Goal: Transaction & Acquisition: Book appointment/travel/reservation

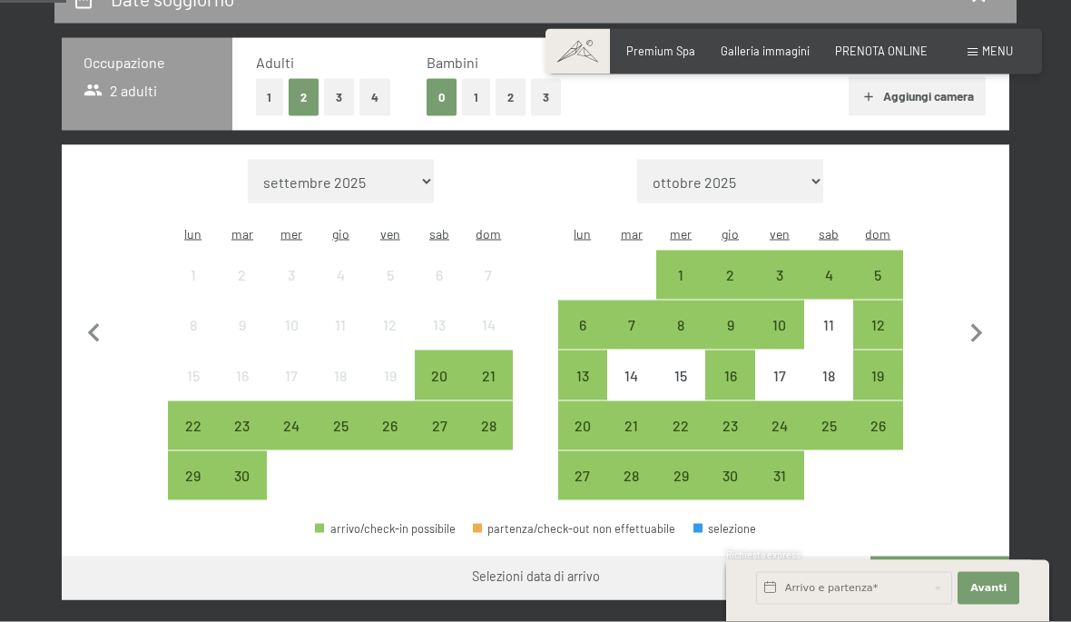
click at [971, 315] on icon "button" at bounding box center [977, 334] width 38 height 38
select select "[DATE]"
select select "2025-11-01"
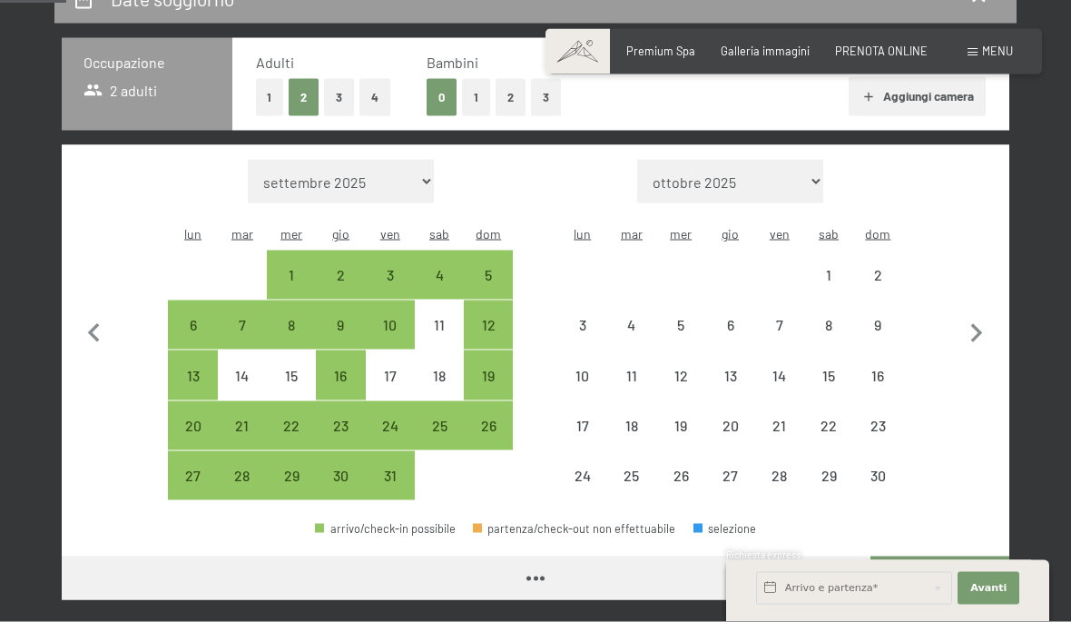
scroll to position [385, 0]
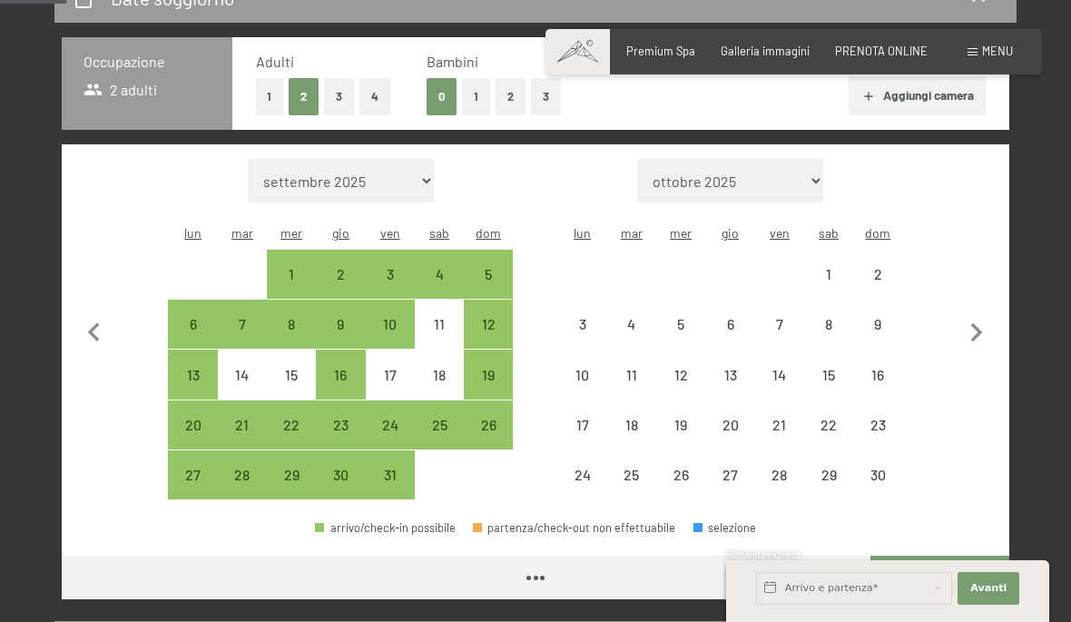
select select "[DATE]"
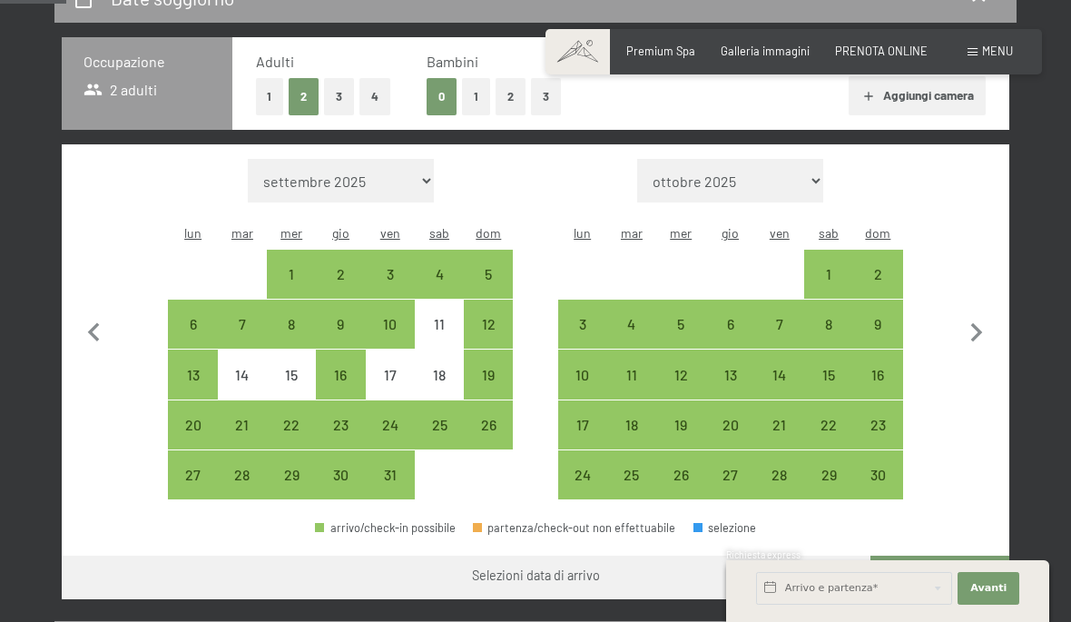
click at [771, 368] on div "14" at bounding box center [779, 390] width 45 height 45
select select "[DATE]"
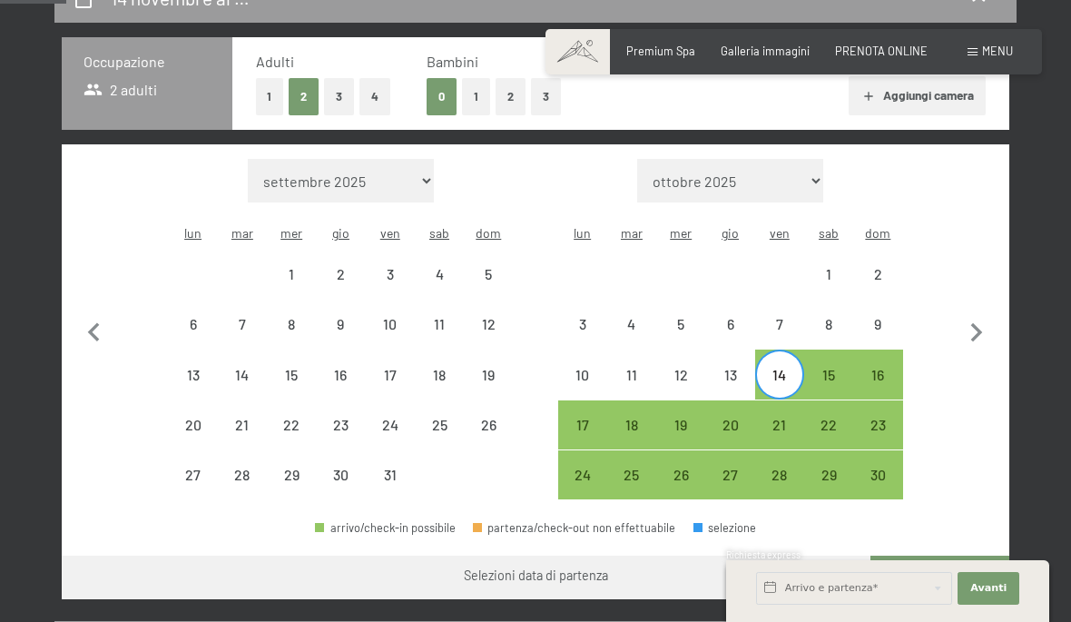
click at [871, 368] on div "16" at bounding box center [877, 390] width 45 height 45
select select "[DATE]"
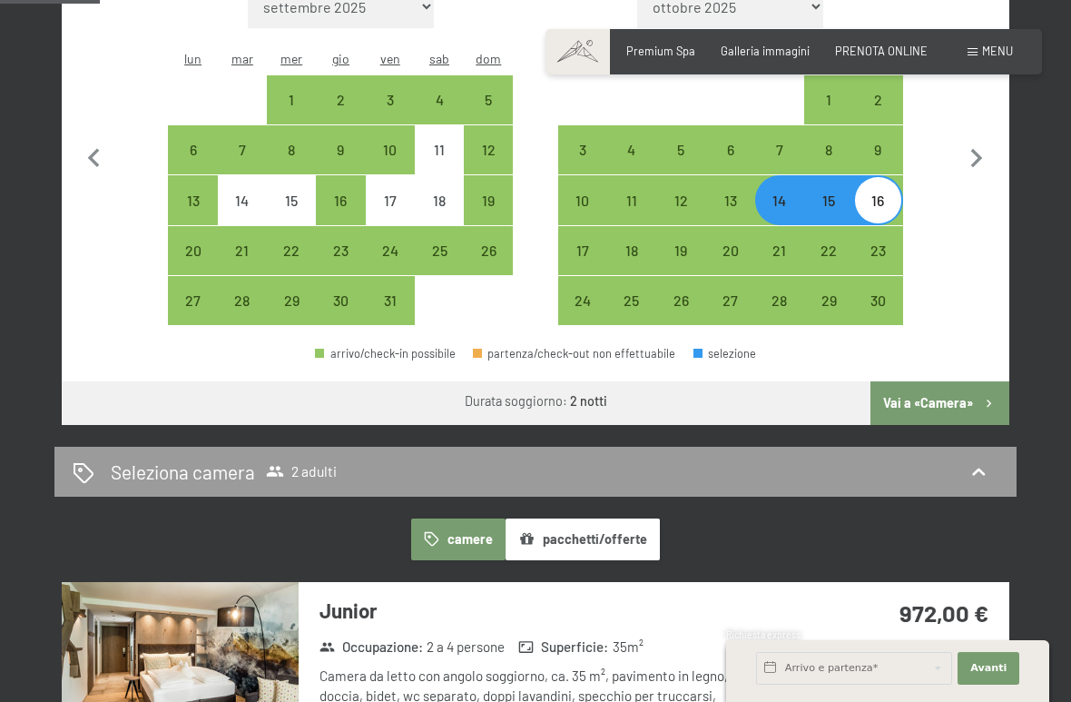
click at [951, 384] on button "Vai a «Camera»" at bounding box center [940, 403] width 139 height 44
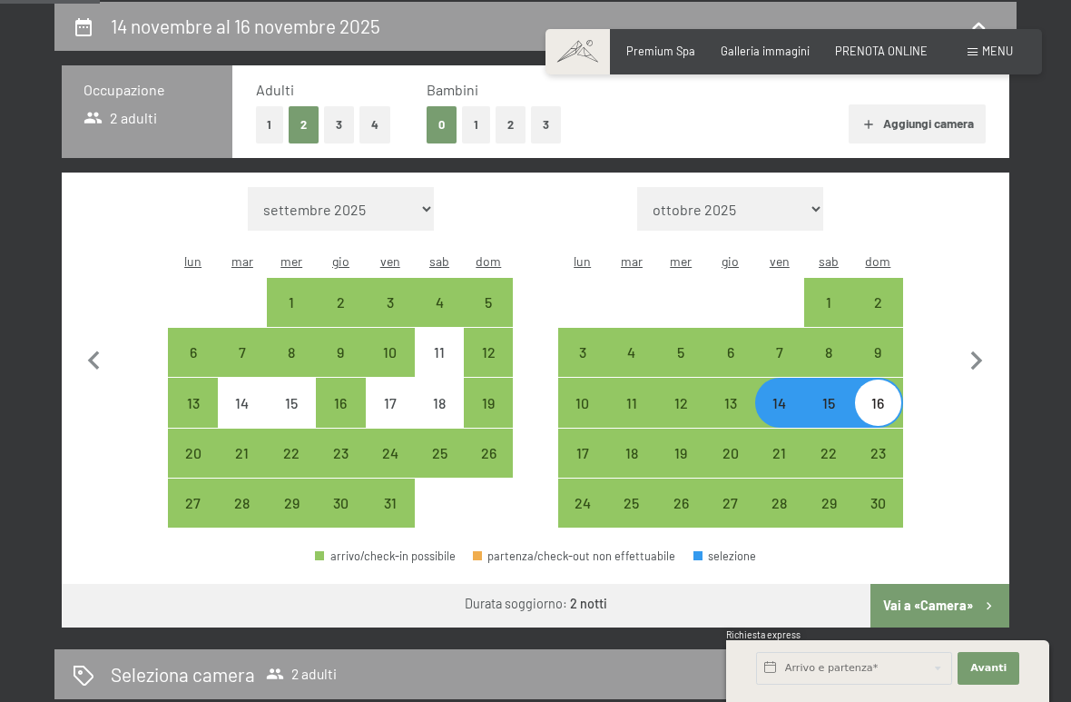
select select "[DATE]"
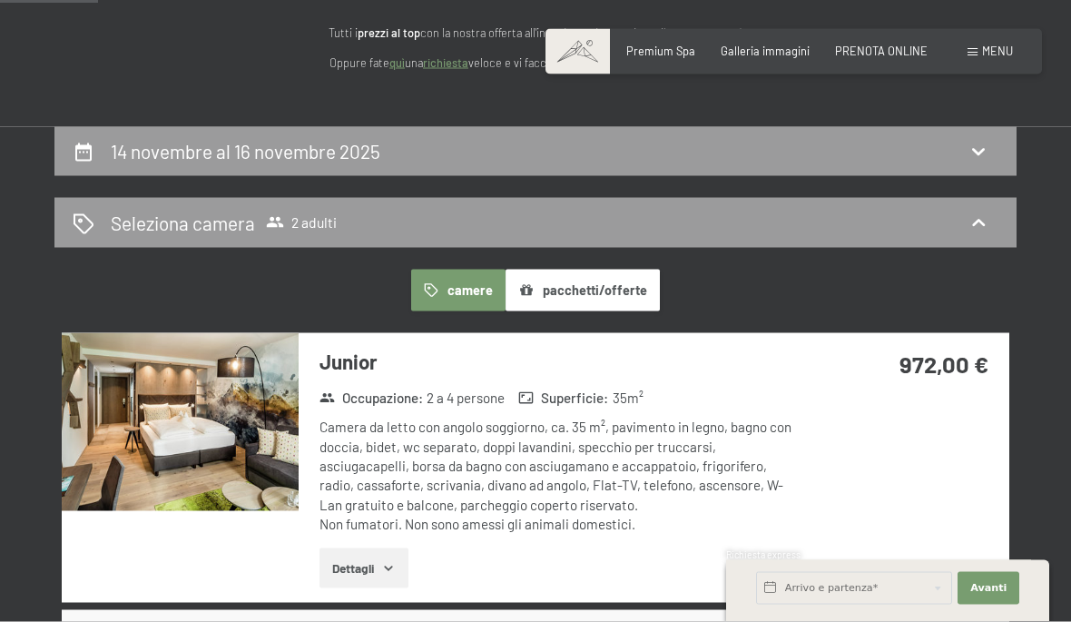
scroll to position [0, 0]
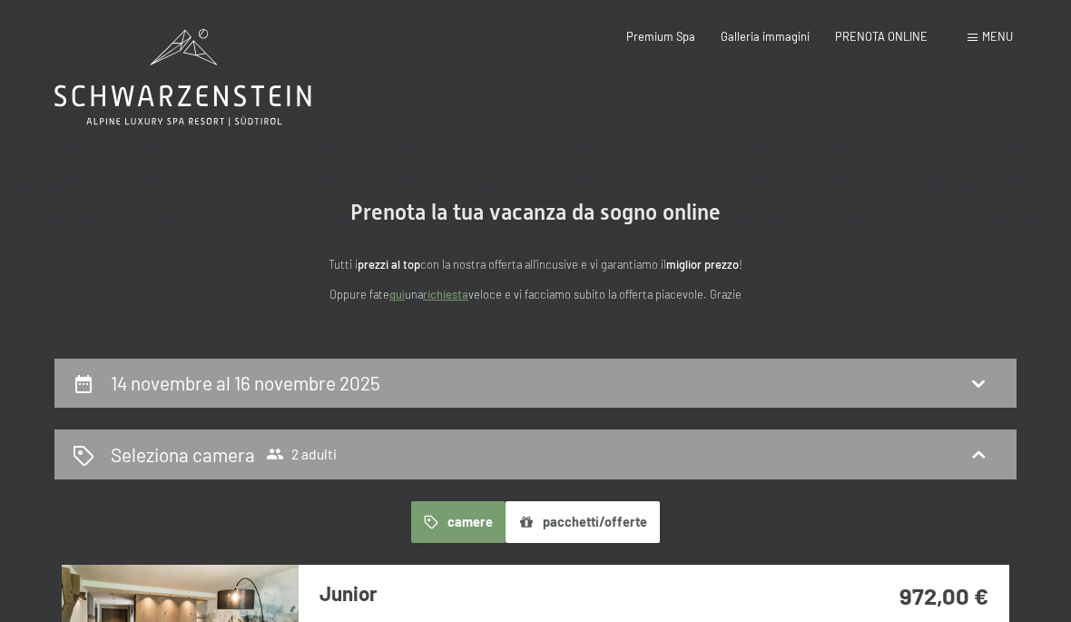
click at [231, 96] on icon at bounding box center [182, 77] width 257 height 97
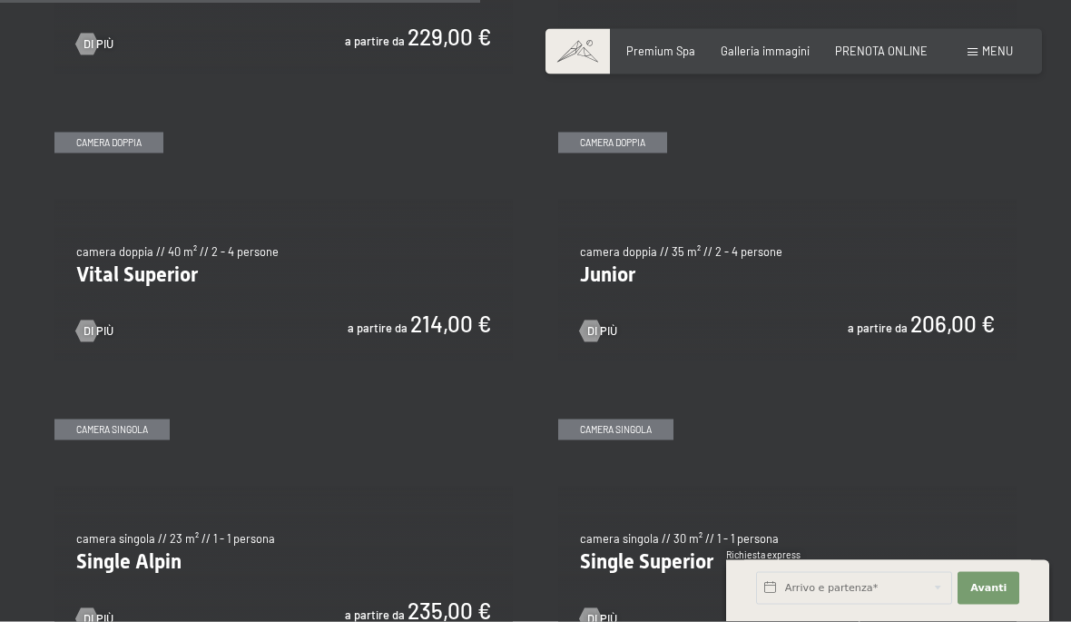
scroll to position [2002, 0]
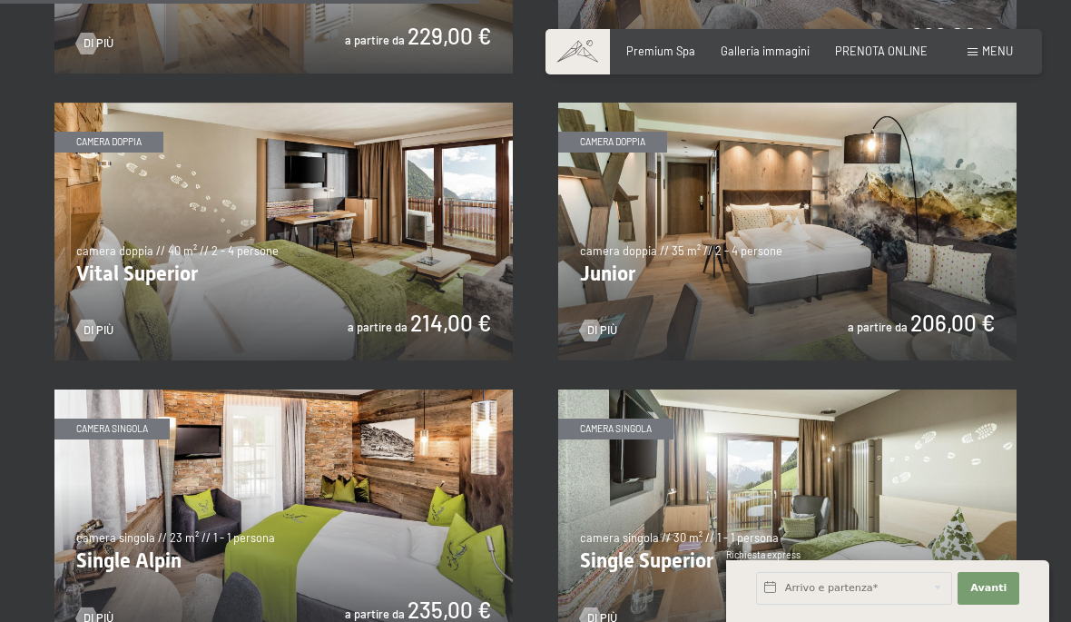
click at [953, 274] on img at bounding box center [787, 232] width 458 height 258
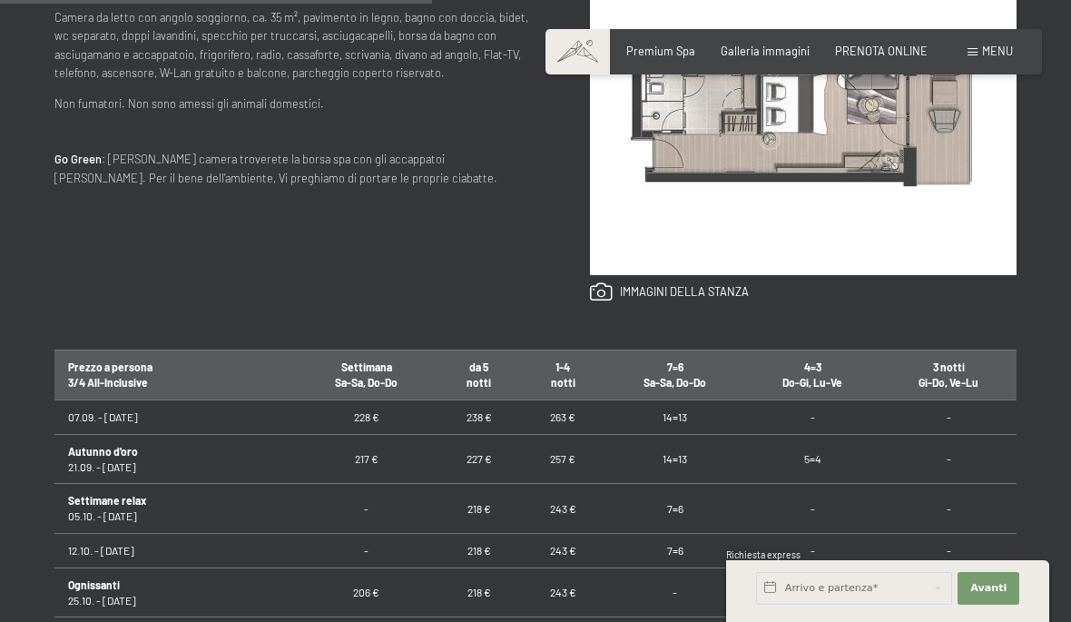
click at [880, 52] on span "PRENOTA ONLINE" at bounding box center [881, 51] width 93 height 15
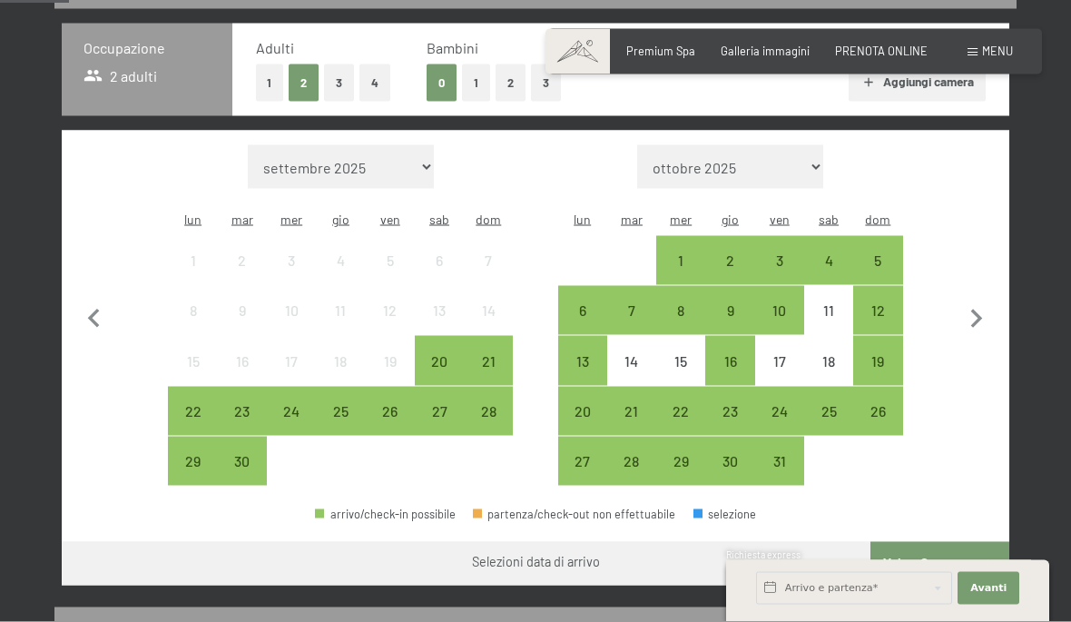
scroll to position [399, 0]
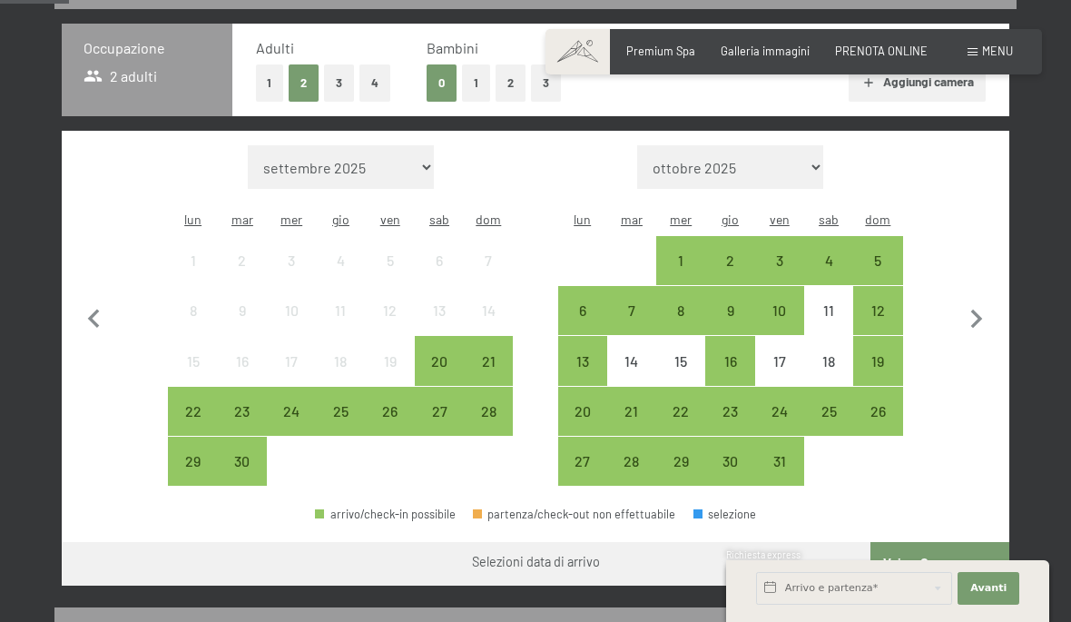
click at [974, 302] on icon "button" at bounding box center [977, 319] width 38 height 38
select select "2025-10-01"
select select "2025-11-01"
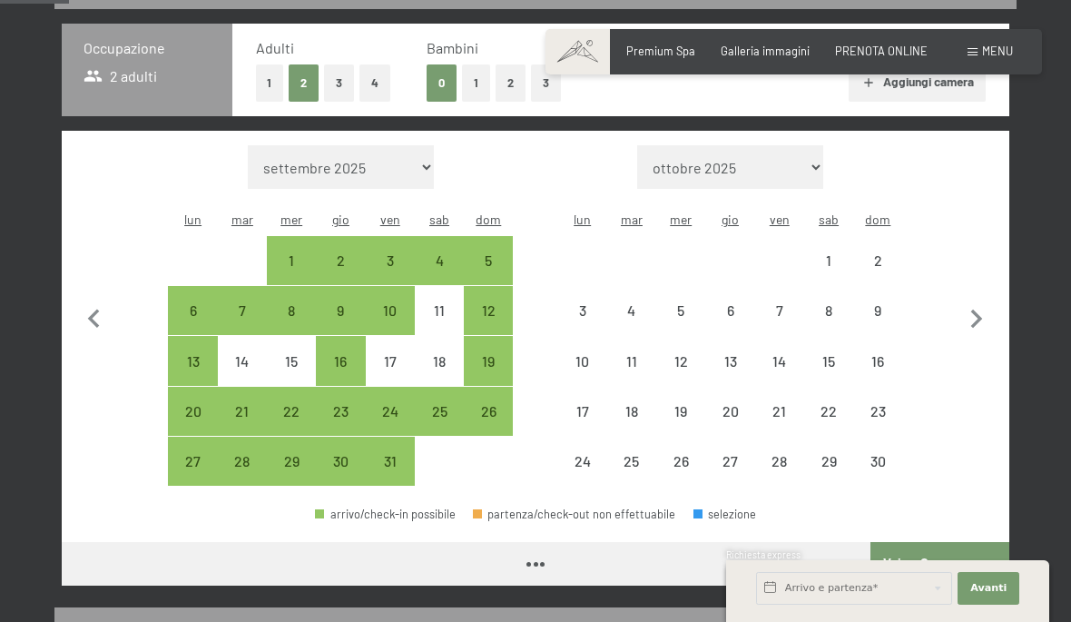
select select "2025-10-01"
select select "[DATE]"
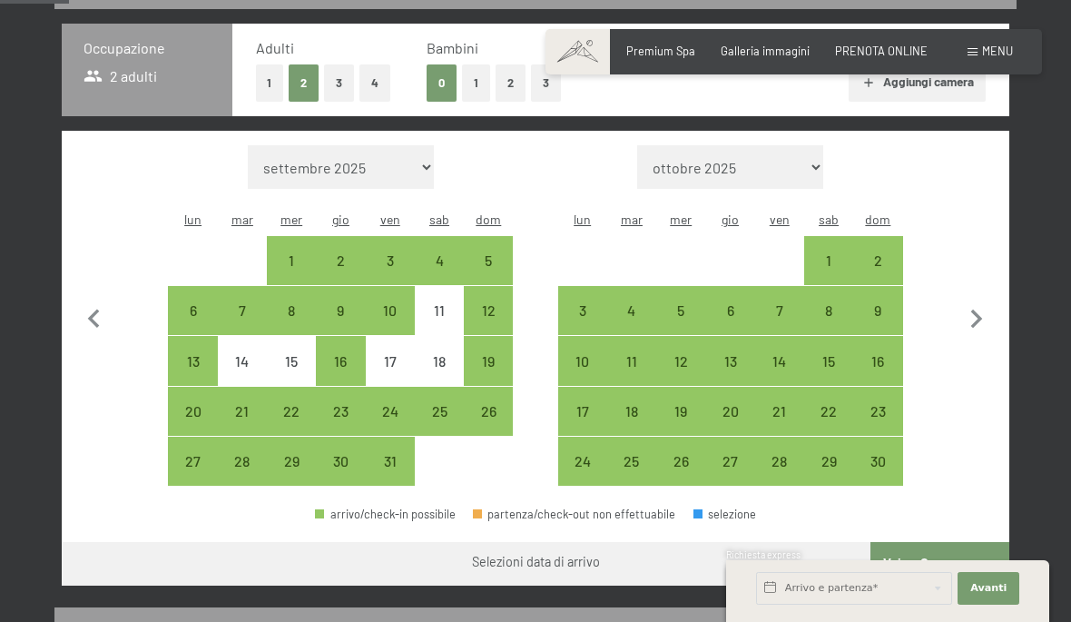
click at [783, 354] on div "14" at bounding box center [779, 376] width 45 height 45
select select "[DATE]"
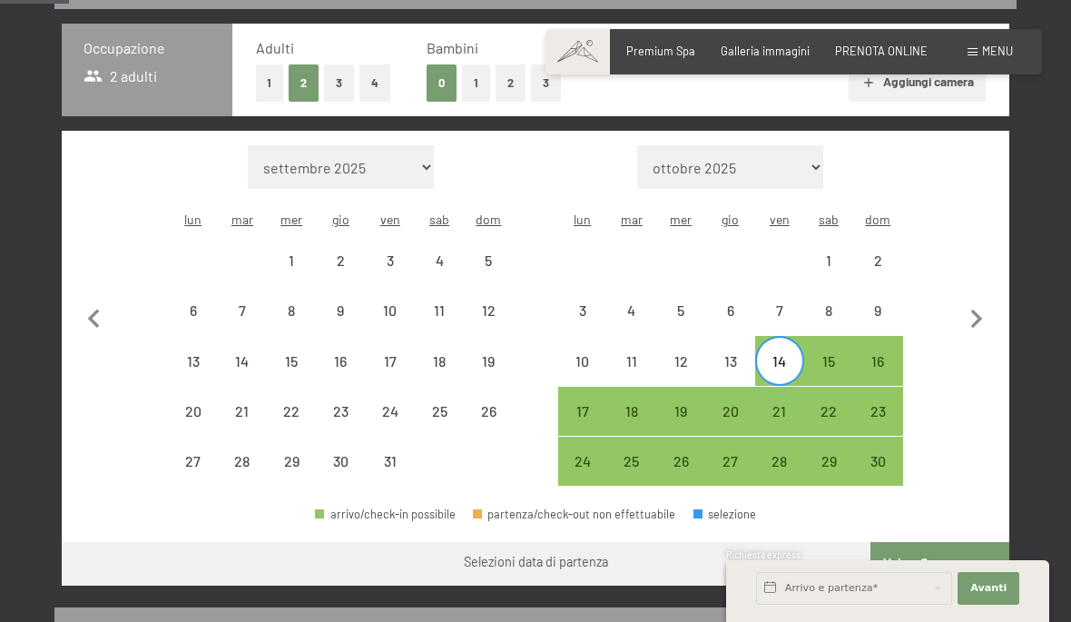
click at [879, 354] on div "16" at bounding box center [877, 376] width 45 height 45
select select "[DATE]"
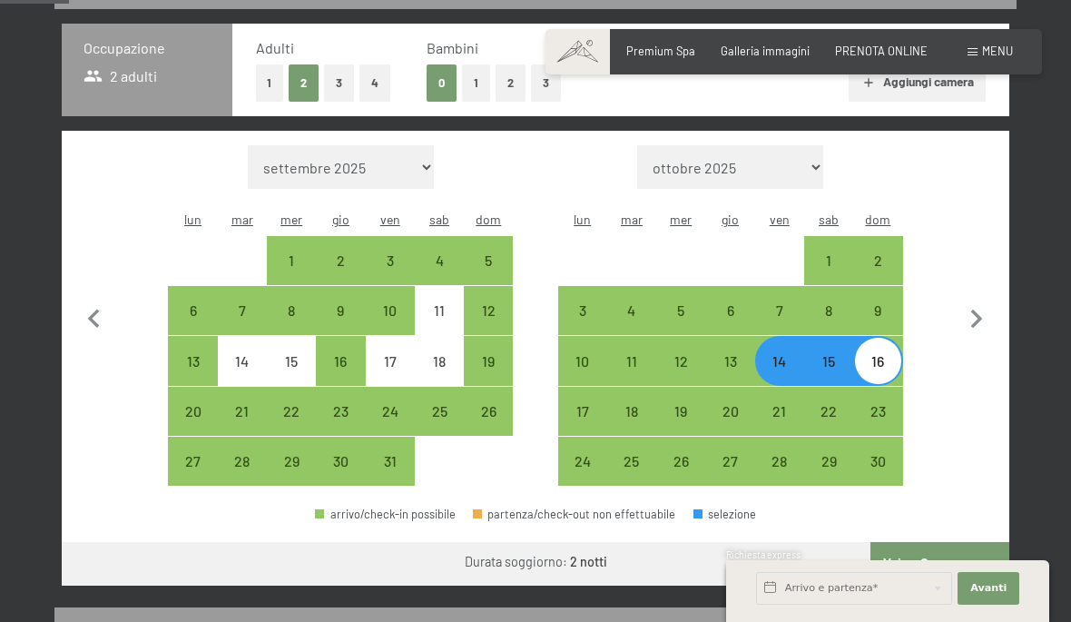
click at [777, 404] on div "21" at bounding box center [779, 426] width 45 height 45
select select "[DATE]"
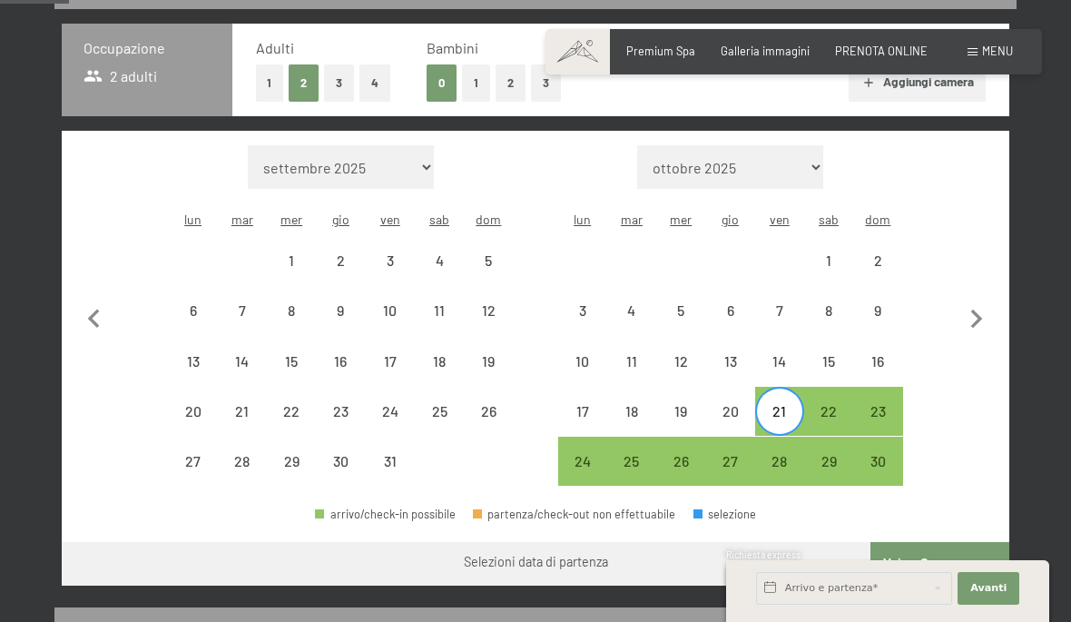
click at [880, 404] on div "23" at bounding box center [877, 426] width 45 height 45
select select "[DATE]"
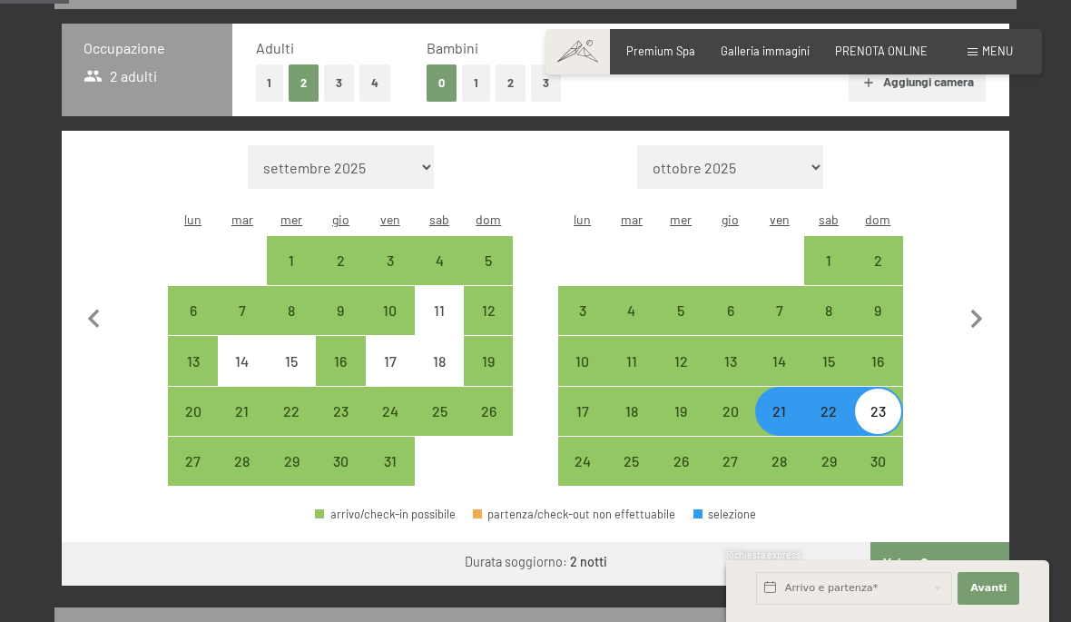
click at [922, 545] on button "Vai a «Camera»" at bounding box center [940, 564] width 139 height 44
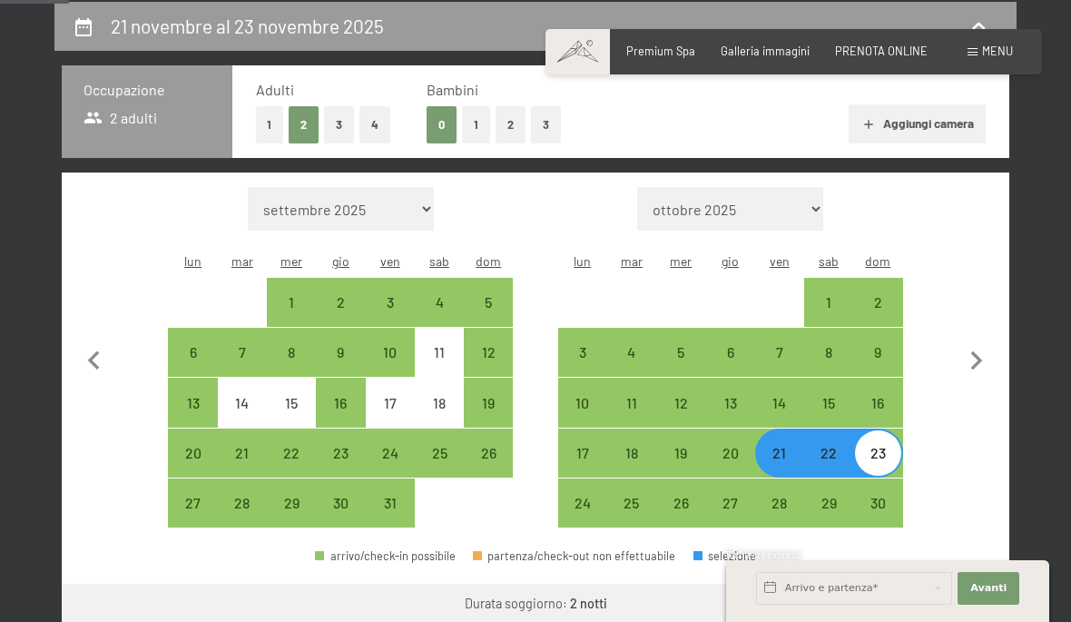
select select "[DATE]"
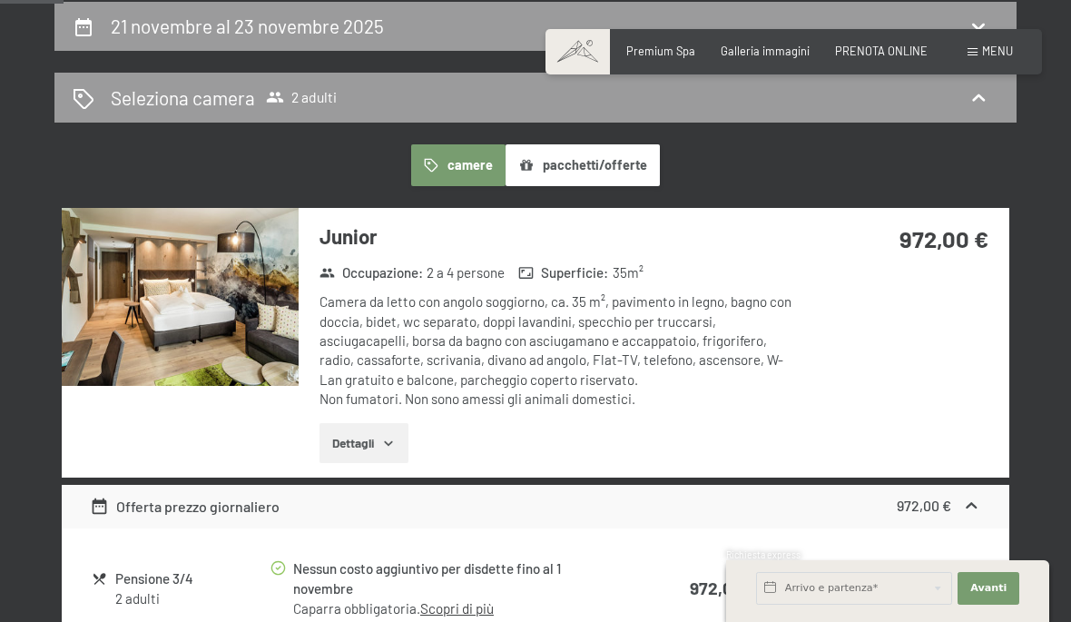
click at [896, 54] on span "PRENOTA ONLINE" at bounding box center [881, 51] width 93 height 15
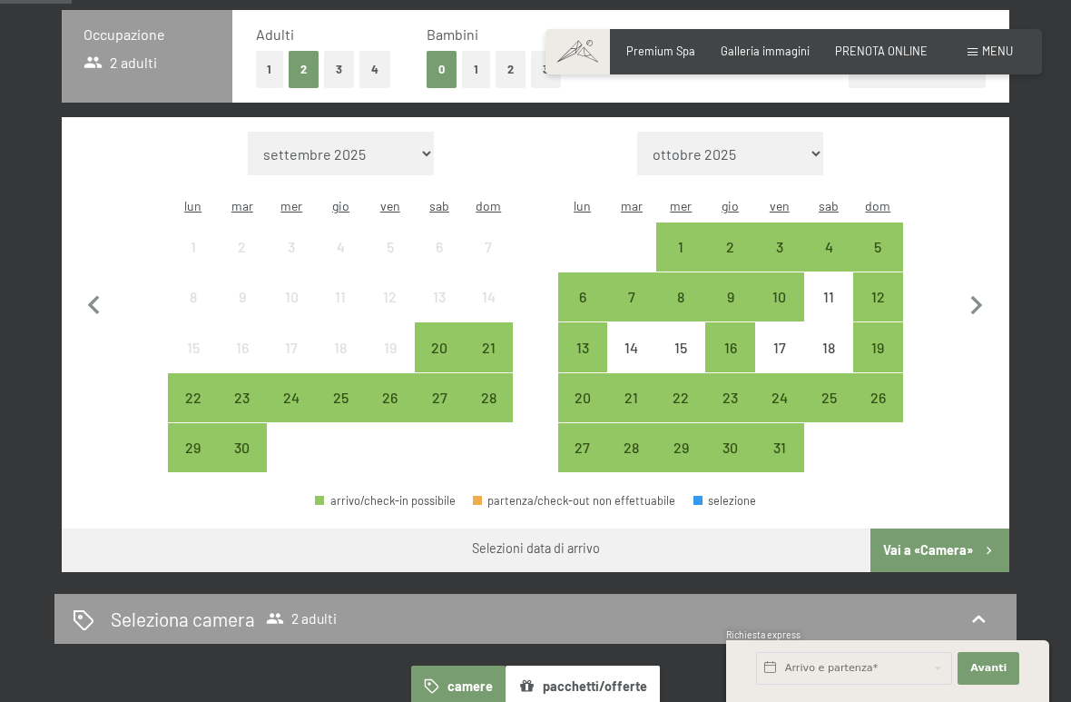
scroll to position [413, 0]
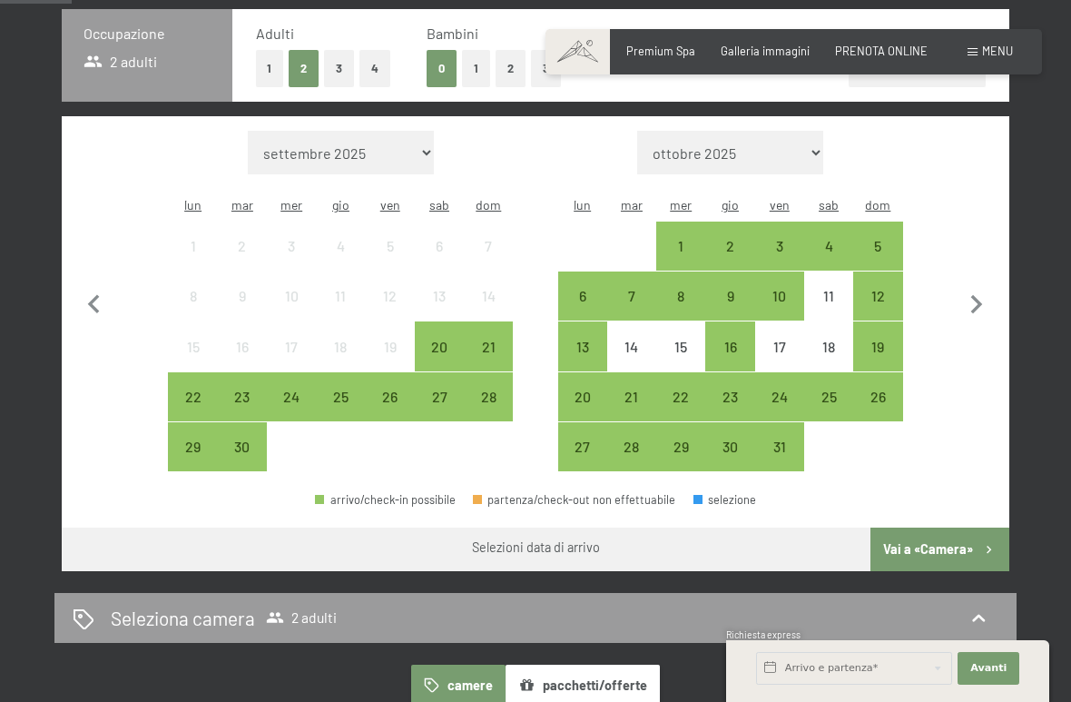
click at [772, 340] on div "17" at bounding box center [779, 362] width 45 height 45
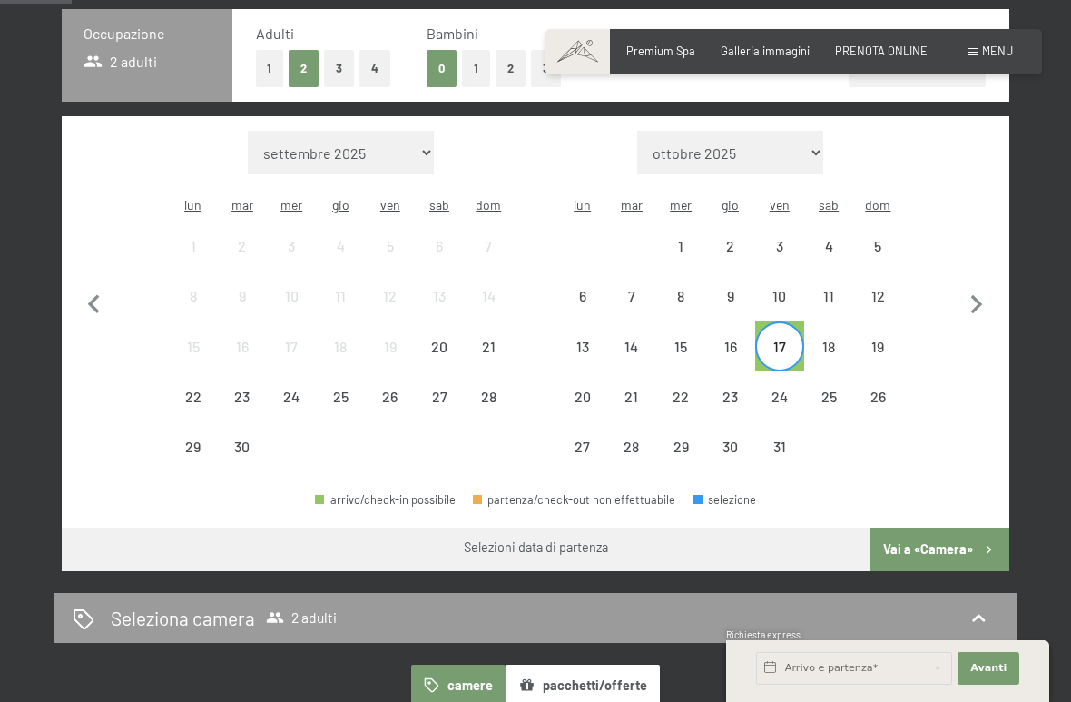
click at [883, 340] on div "19" at bounding box center [877, 362] width 45 height 45
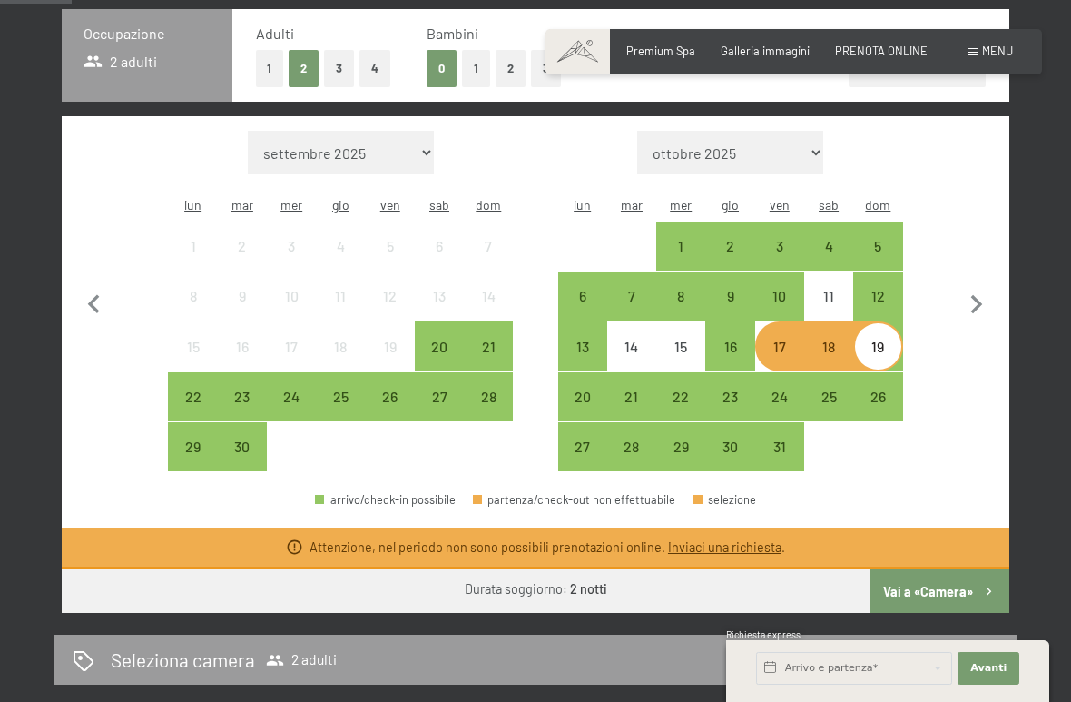
click at [783, 389] on div "24" at bounding box center [779, 411] width 45 height 45
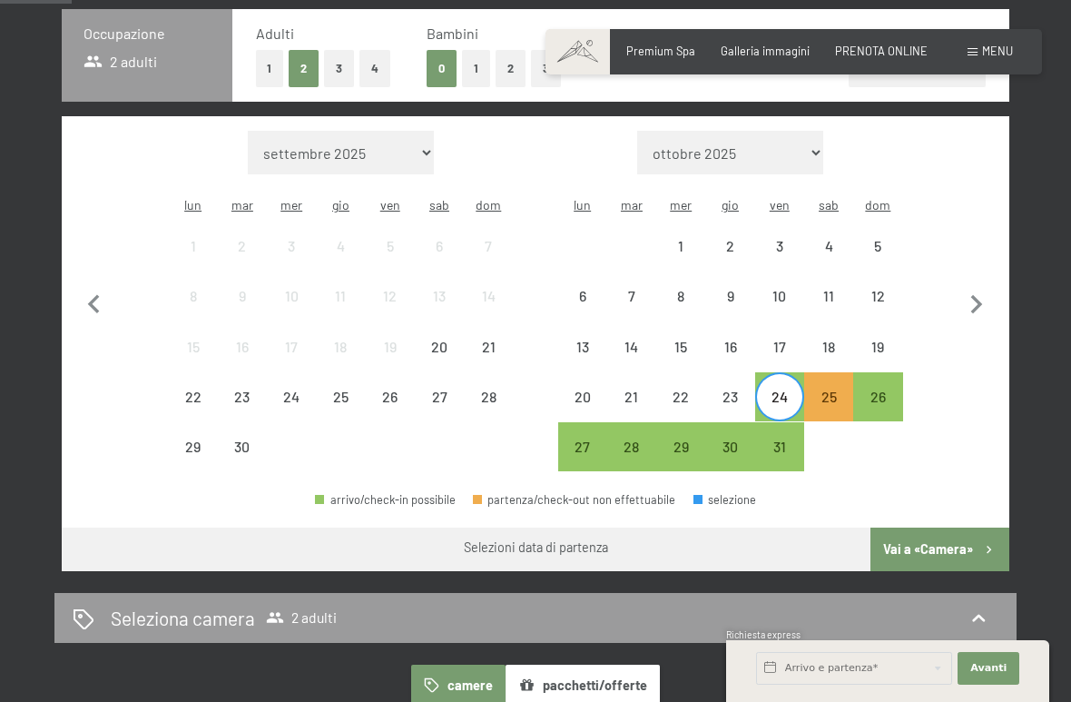
click at [883, 389] on div "26" at bounding box center [877, 411] width 45 height 45
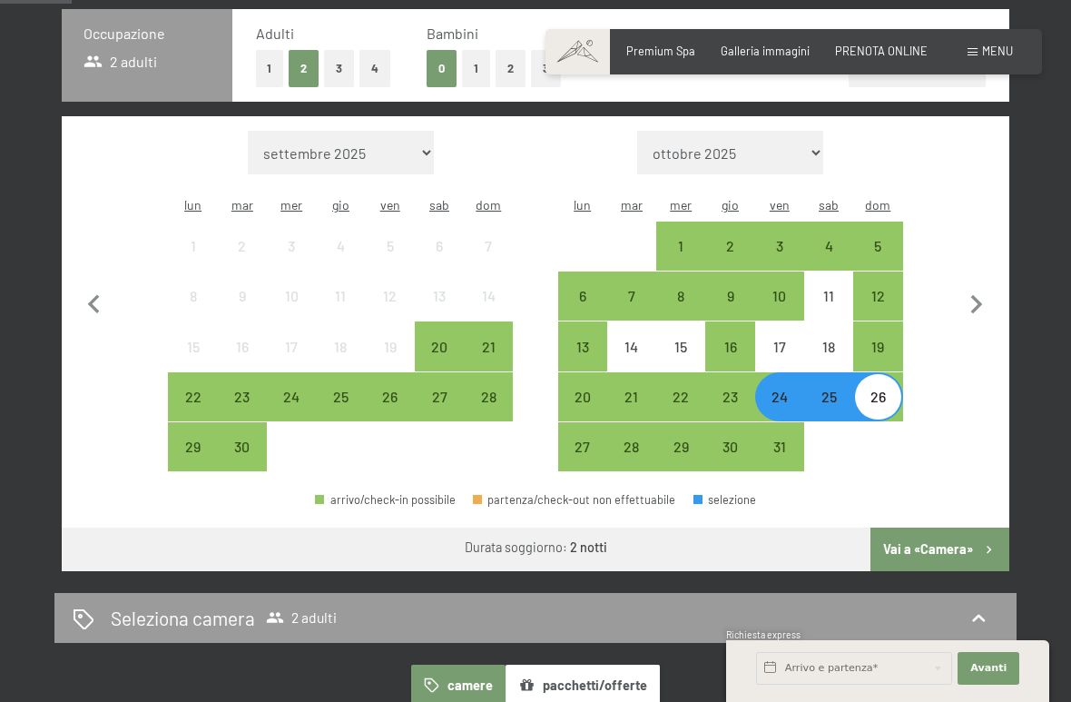
click at [1016, 489] on div "Occupazione 2 adulti Adulti 1 2 3 4 Bambini 0 1 2 3 Aggiungi camera Mese/anno s…" at bounding box center [535, 290] width 962 height 562
click at [954, 531] on button "Vai a «Camera»" at bounding box center [940, 549] width 139 height 44
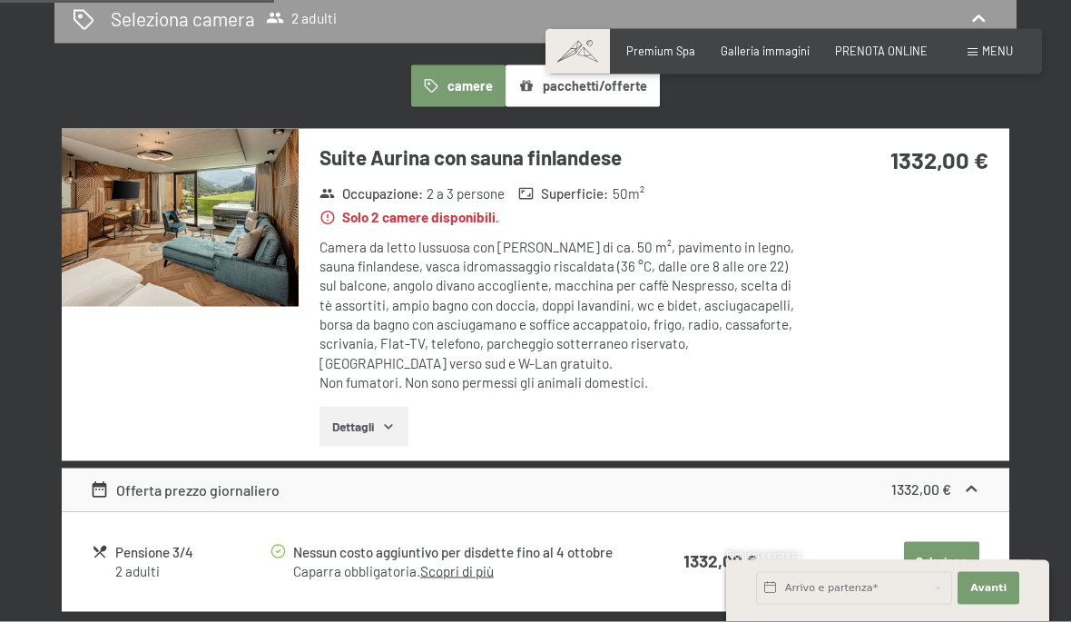
scroll to position [437, 0]
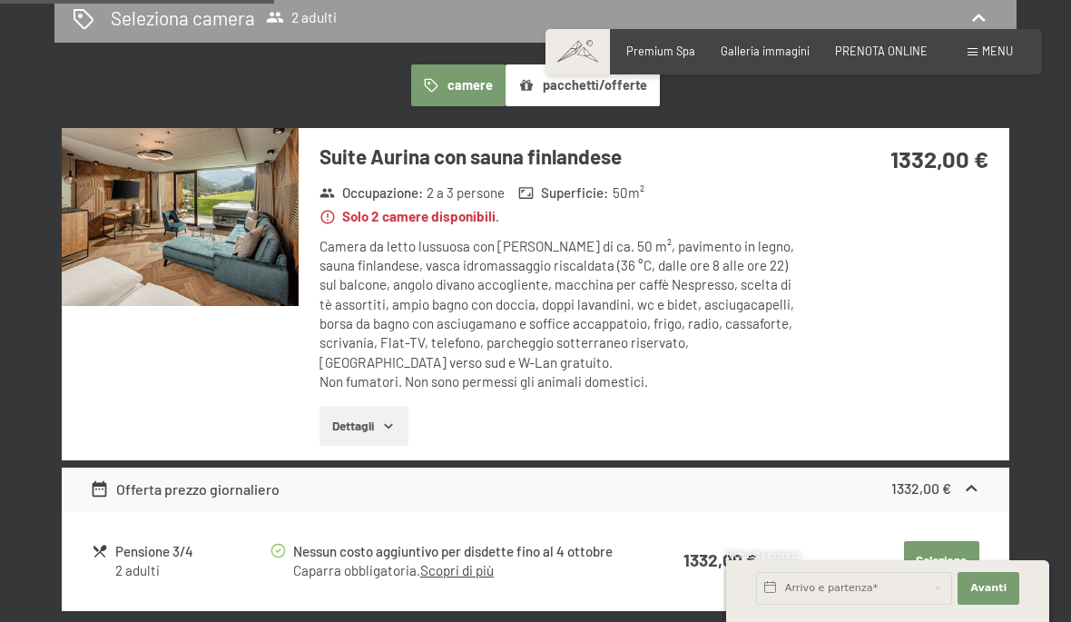
click at [885, 48] on span "PRENOTA ONLINE" at bounding box center [881, 51] width 93 height 15
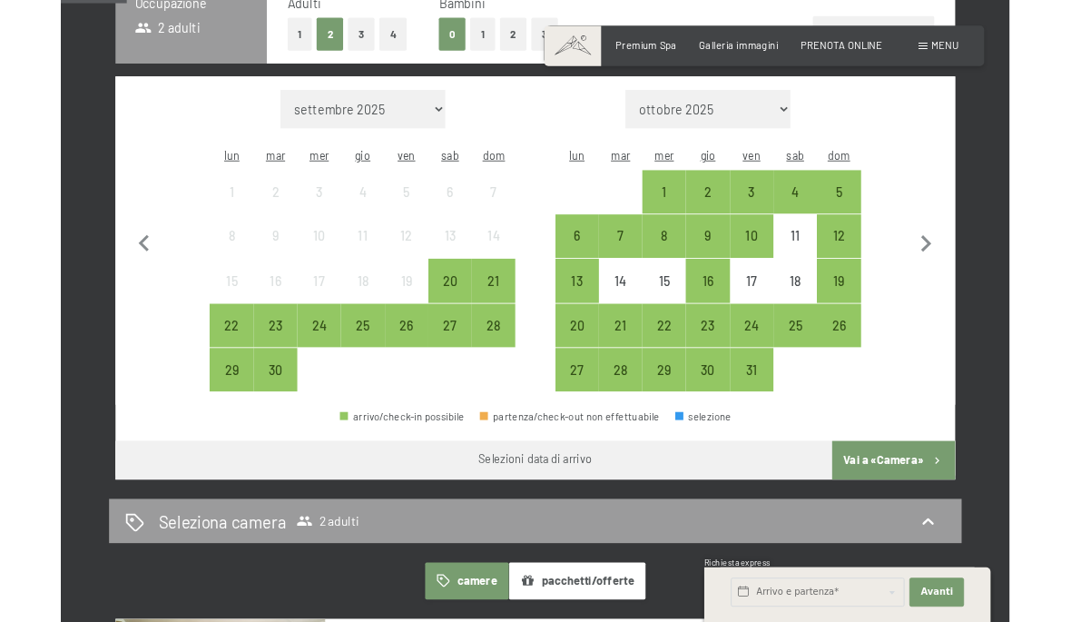
scroll to position [430, 0]
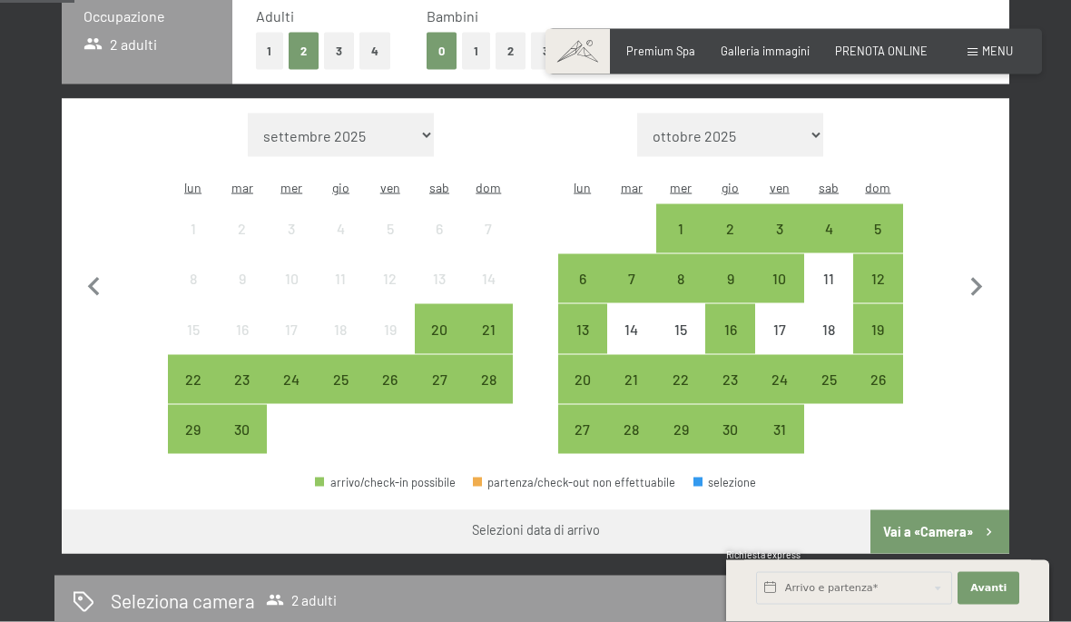
click at [963, 285] on icon "button" at bounding box center [977, 288] width 38 height 38
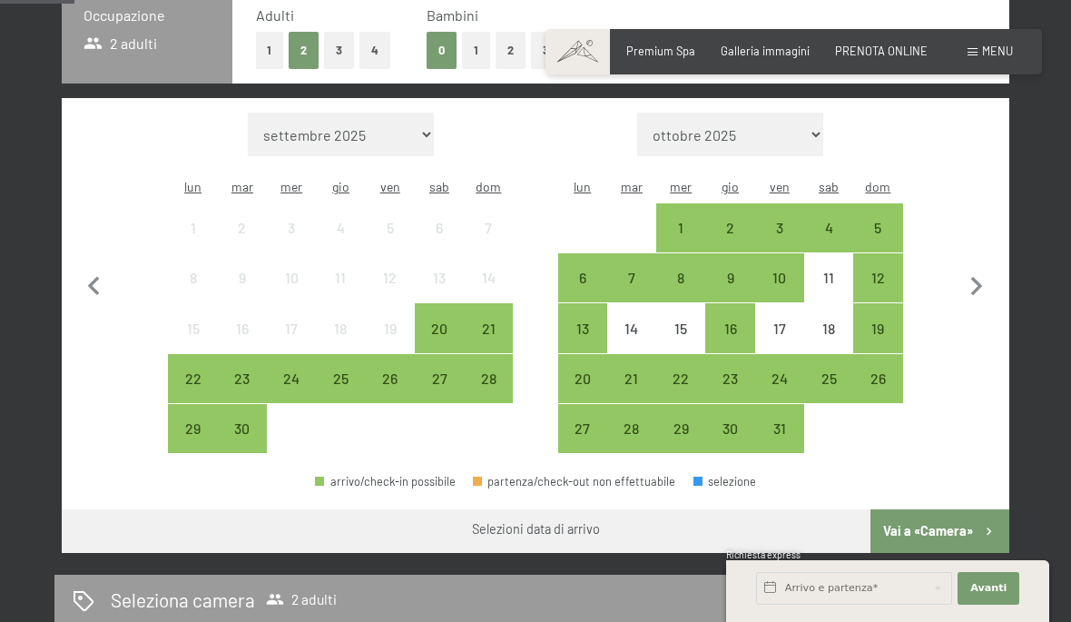
select select "[DATE]"
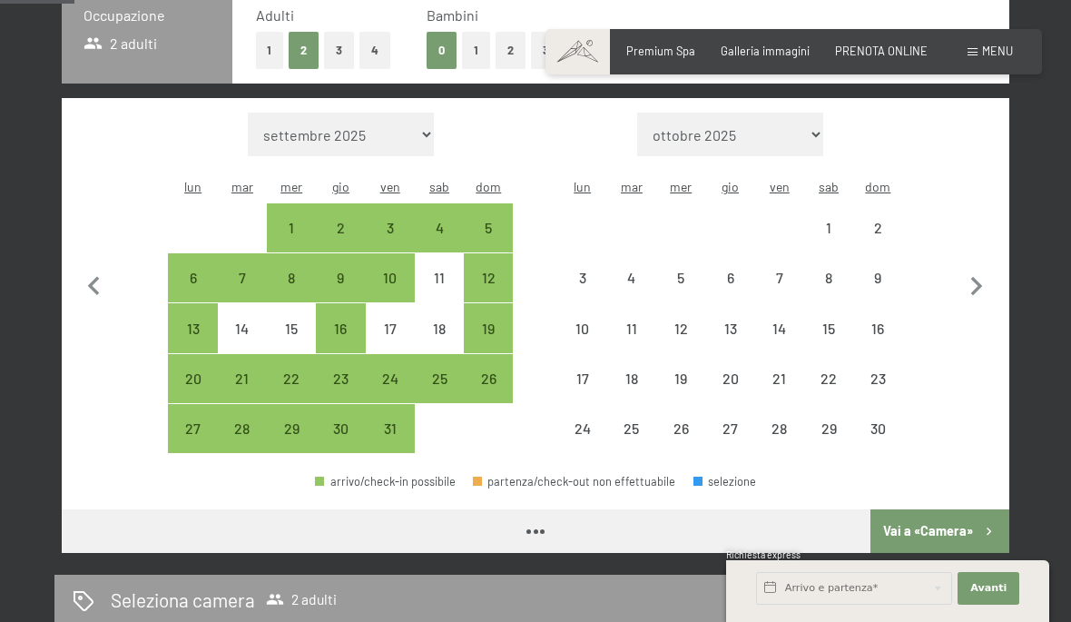
select select "[DATE]"
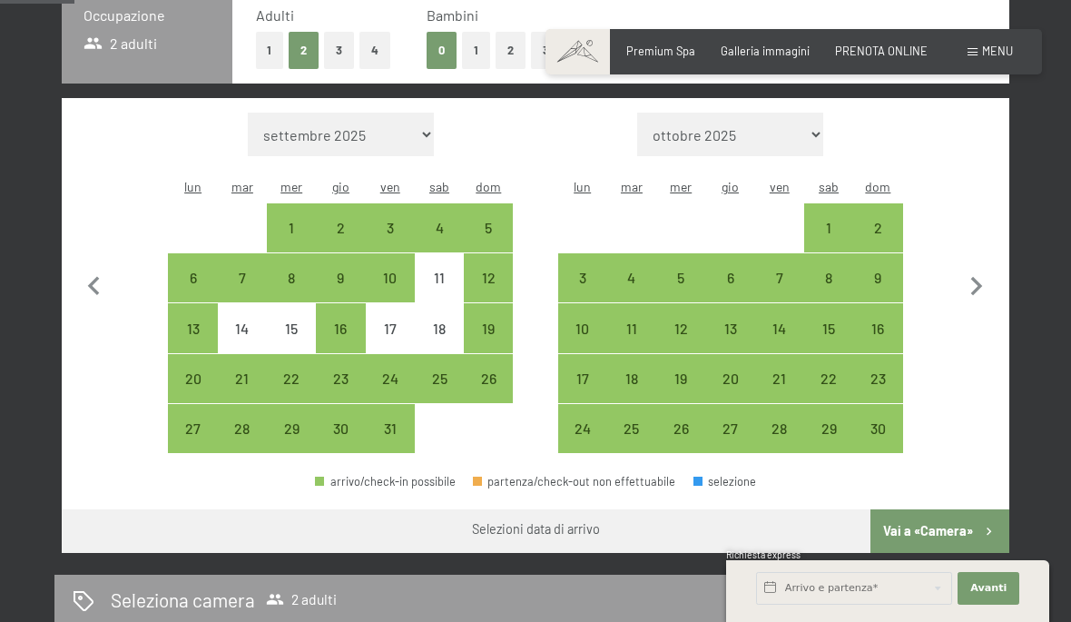
click at [780, 271] on div "7" at bounding box center [779, 293] width 45 height 45
select select "[DATE]"
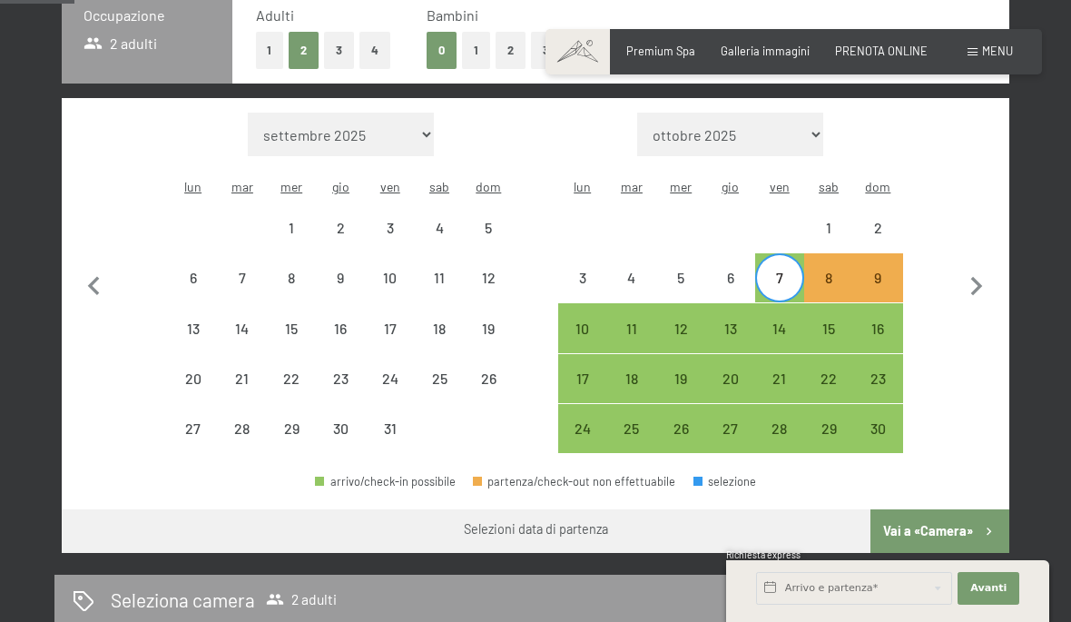
click at [887, 271] on div "9" at bounding box center [877, 293] width 45 height 45
select select "[DATE]"
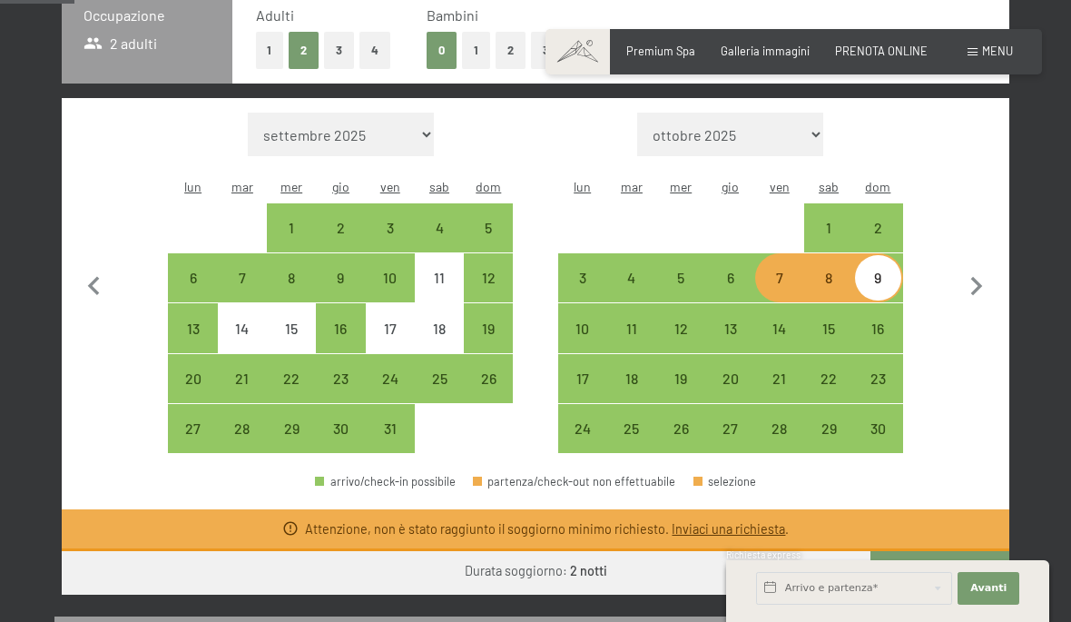
click at [779, 271] on div "7" at bounding box center [779, 293] width 45 height 45
select select "[DATE]"
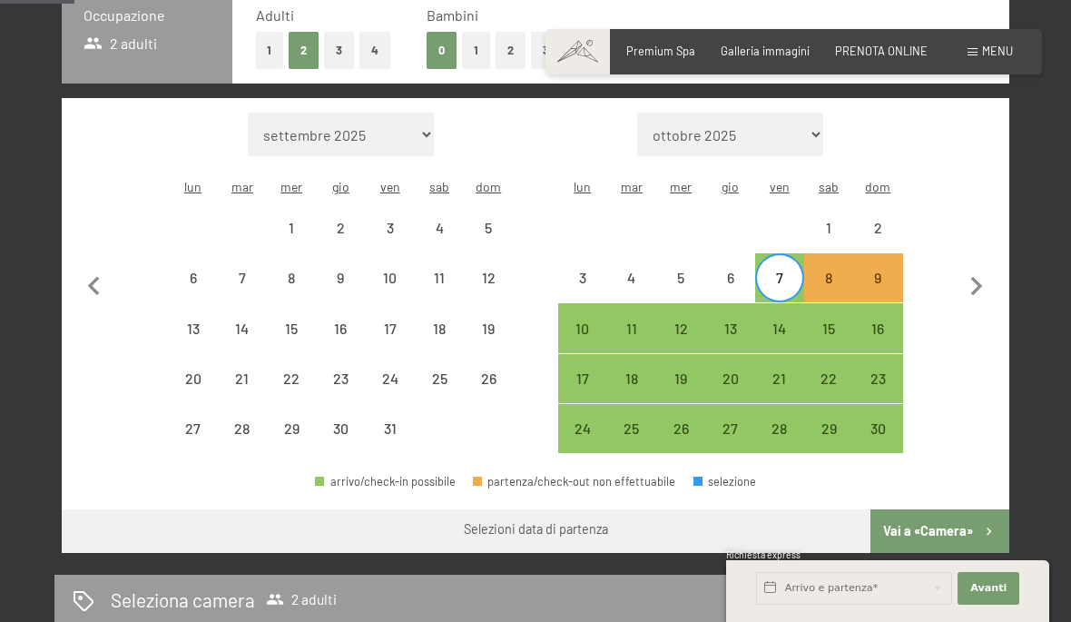
click at [586, 321] on div "10" at bounding box center [582, 343] width 45 height 45
select select "[DATE]"
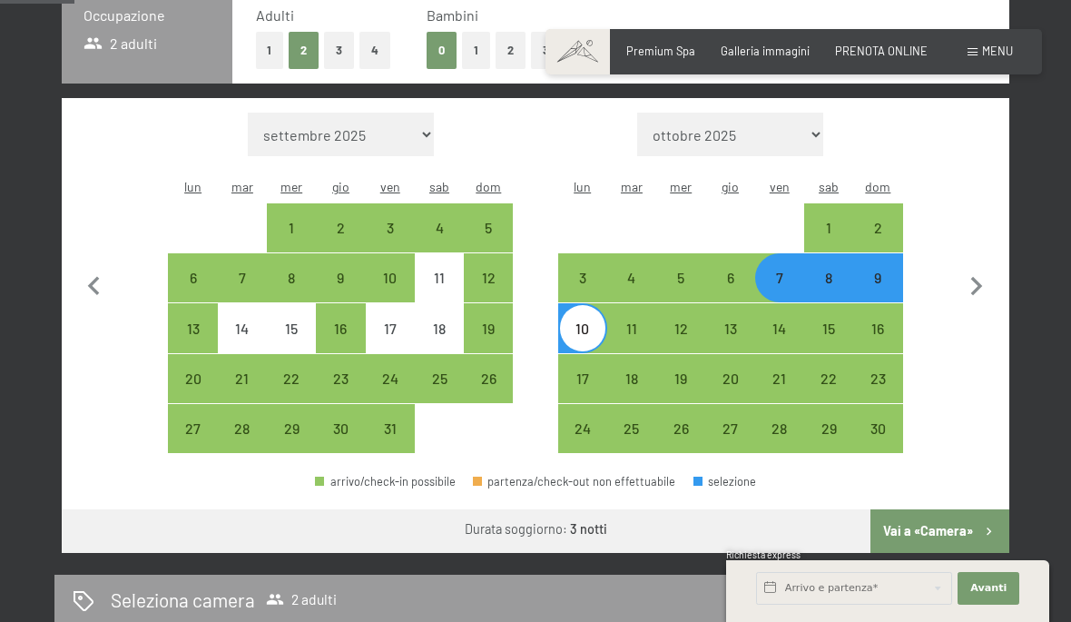
click at [922, 509] on button "Vai a «Camera»" at bounding box center [940, 531] width 139 height 44
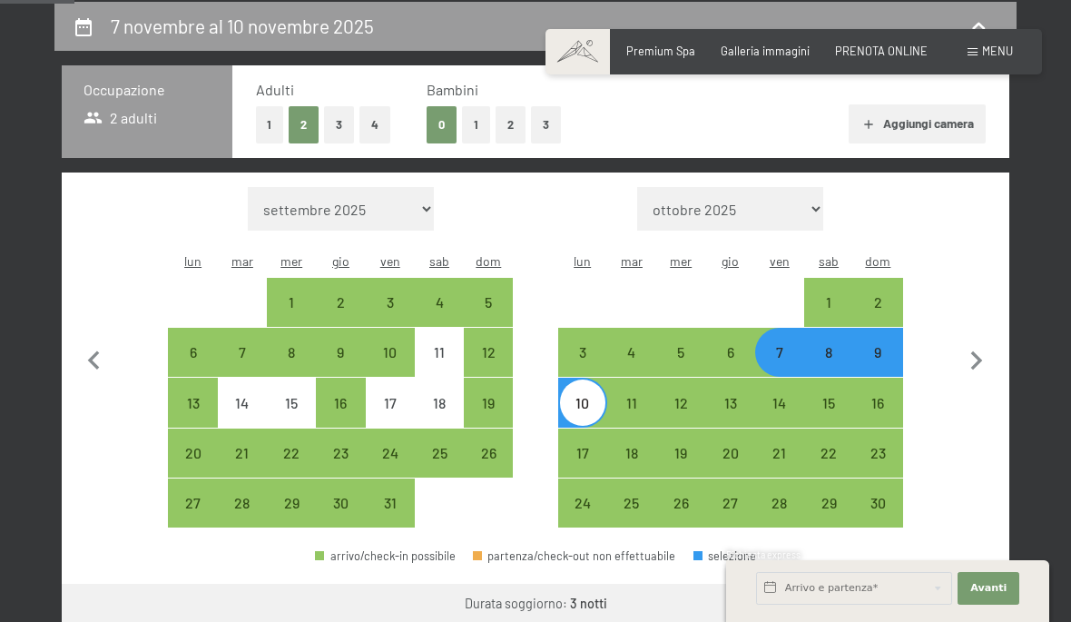
select select "[DATE]"
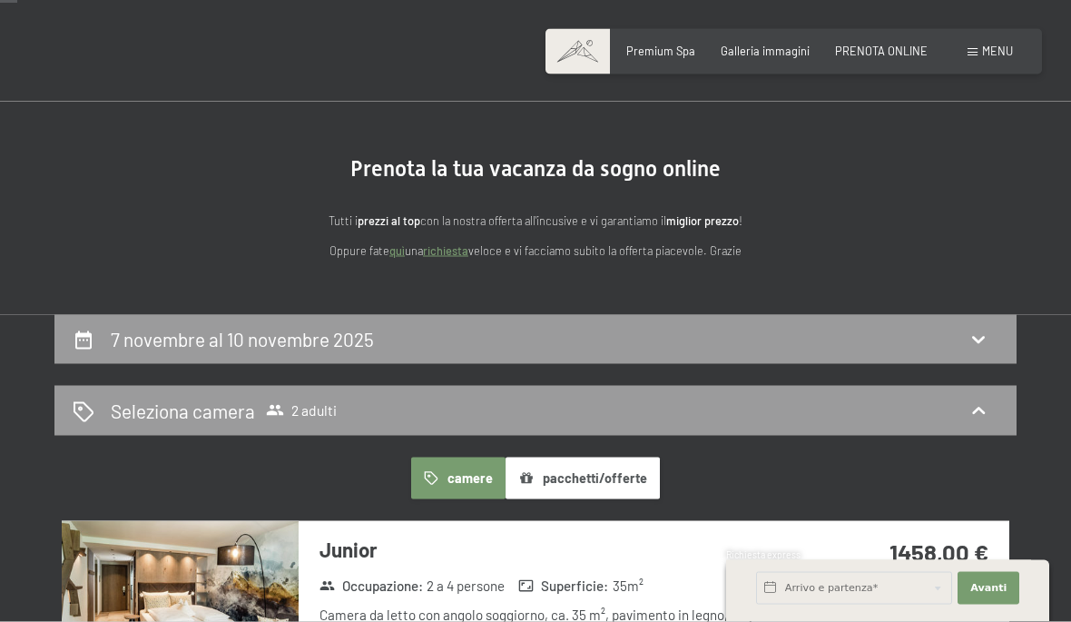
scroll to position [0, 0]
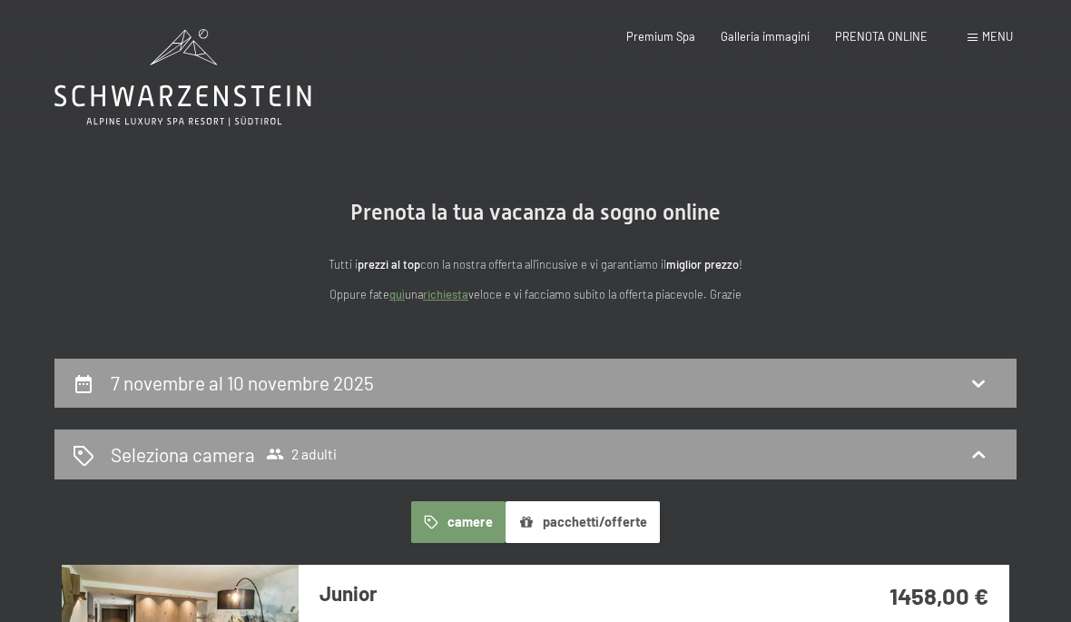
click at [889, 38] on span "PRENOTA ONLINE" at bounding box center [881, 36] width 93 height 15
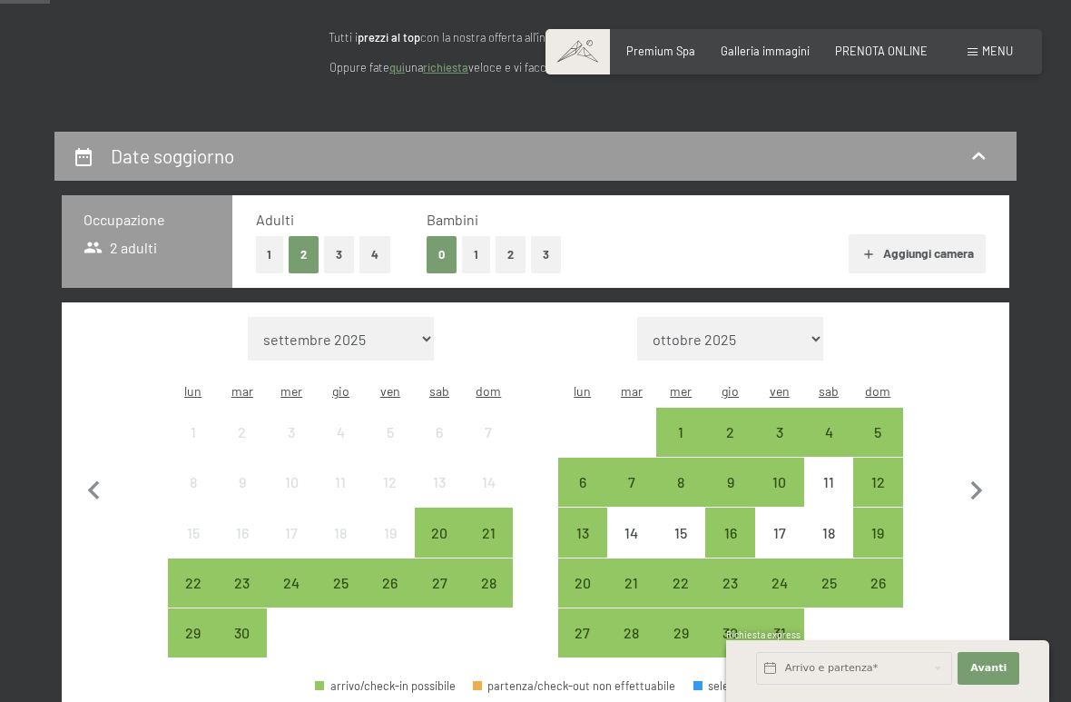
scroll to position [331, 0]
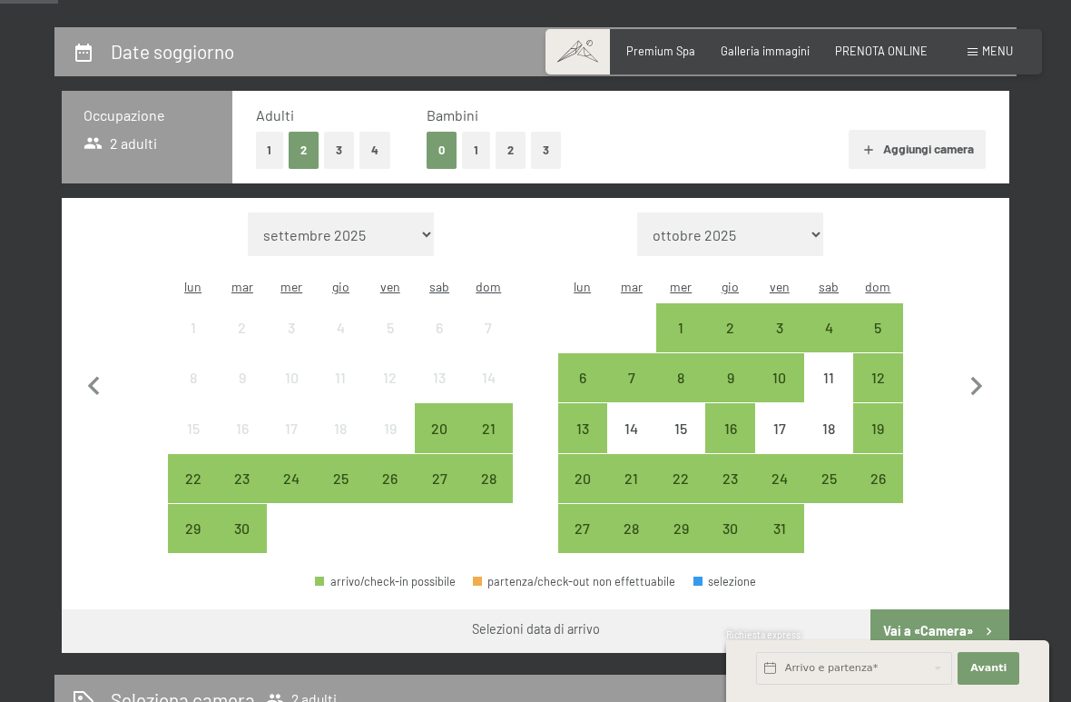
click at [974, 382] on icon "button" at bounding box center [977, 386] width 12 height 19
select select "[DATE]"
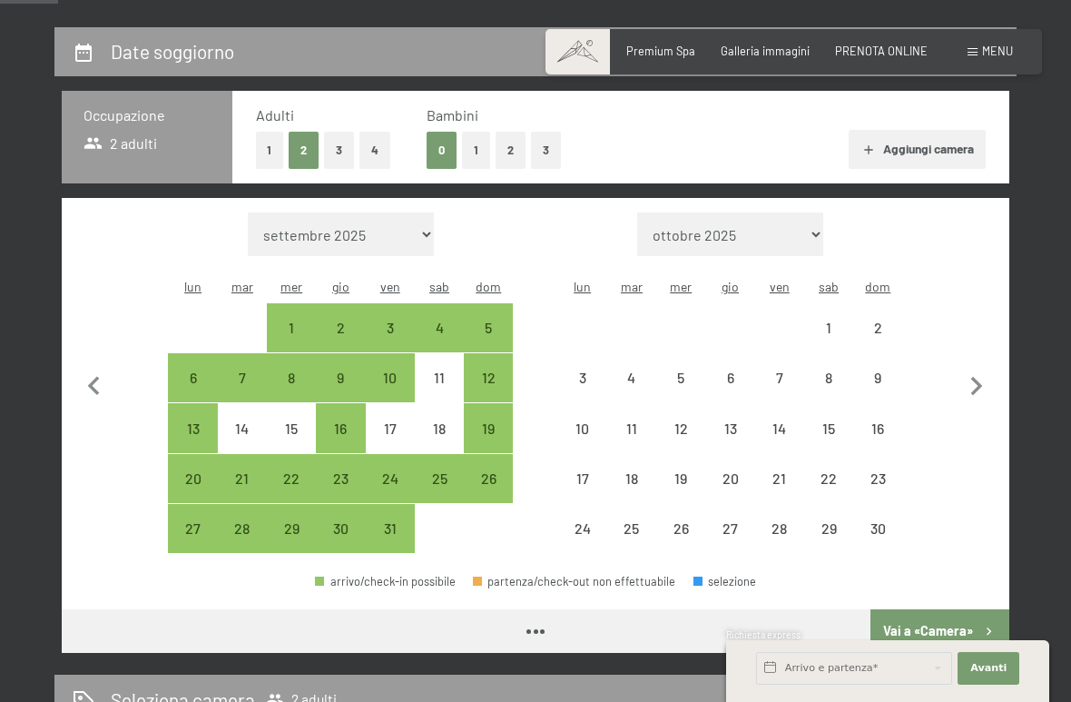
select select "[DATE]"
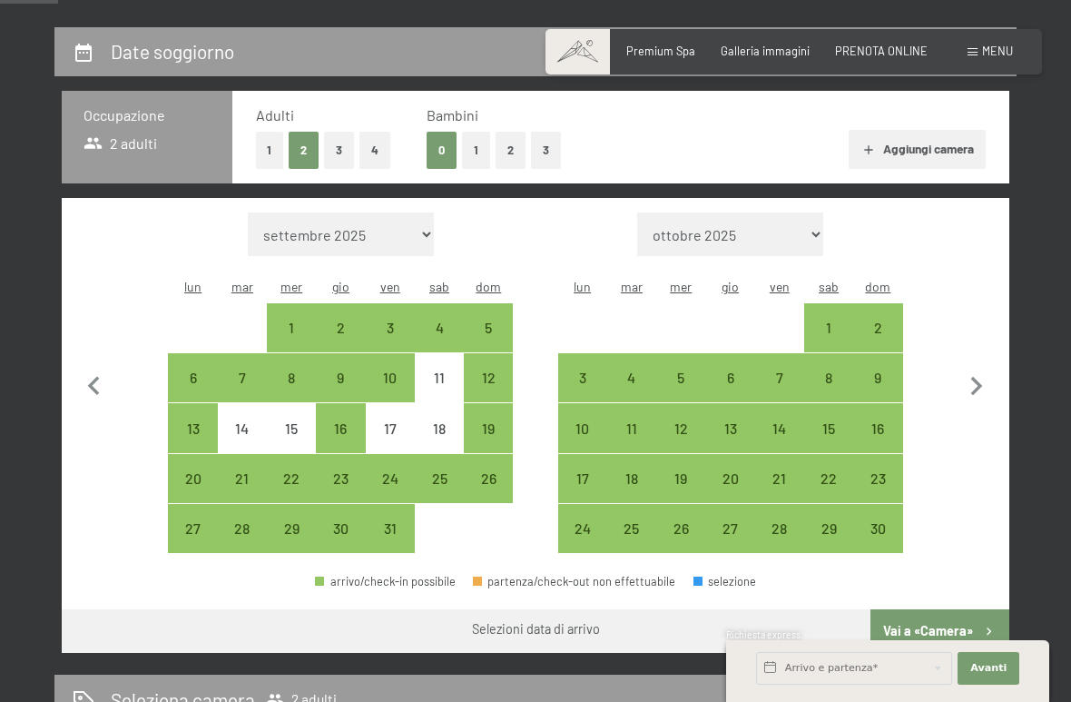
click at [976, 373] on icon "button" at bounding box center [977, 387] width 38 height 38
select select "[DATE]"
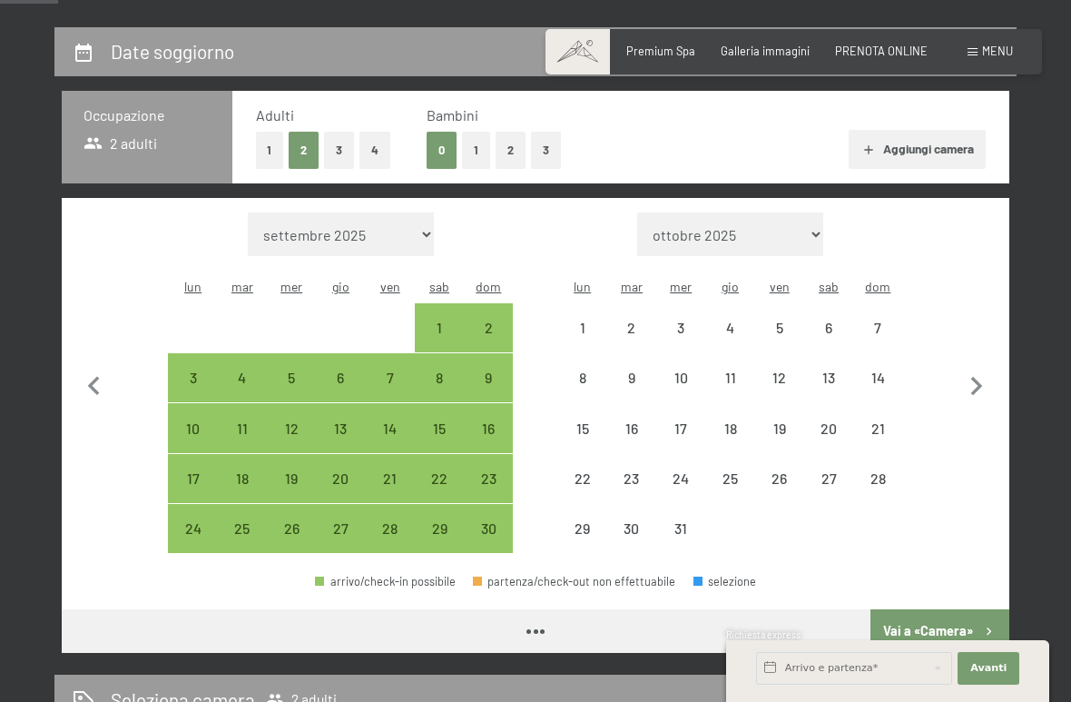
select select "[DATE]"
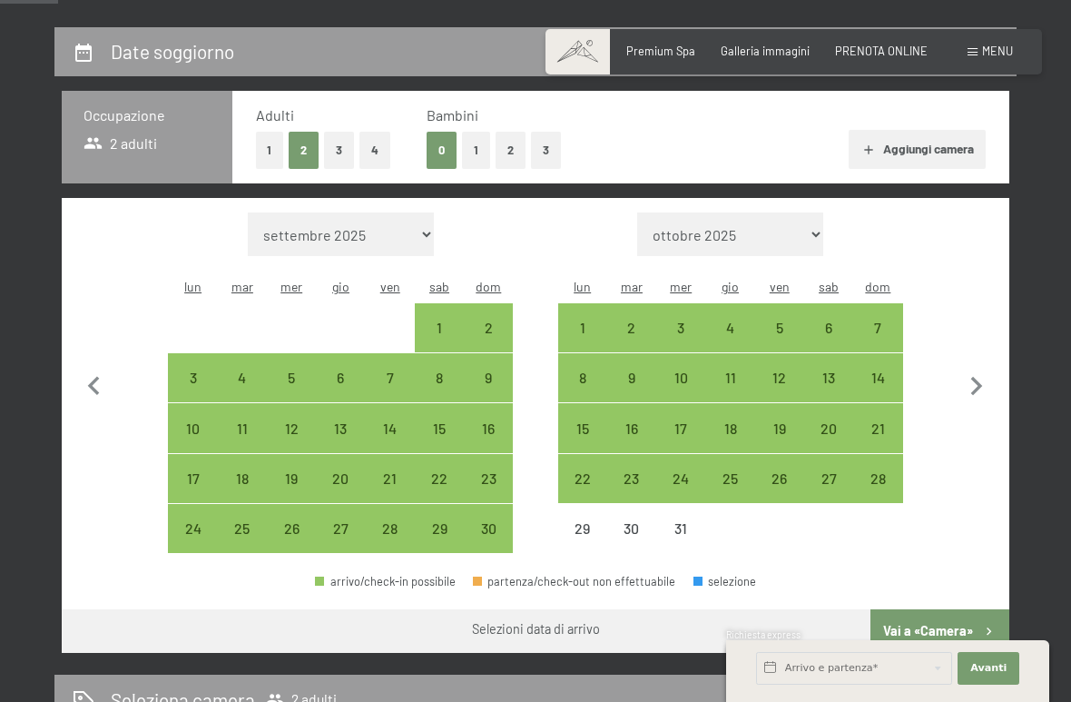
click at [780, 370] on div "12" at bounding box center [779, 392] width 45 height 45
select select "[DATE]"
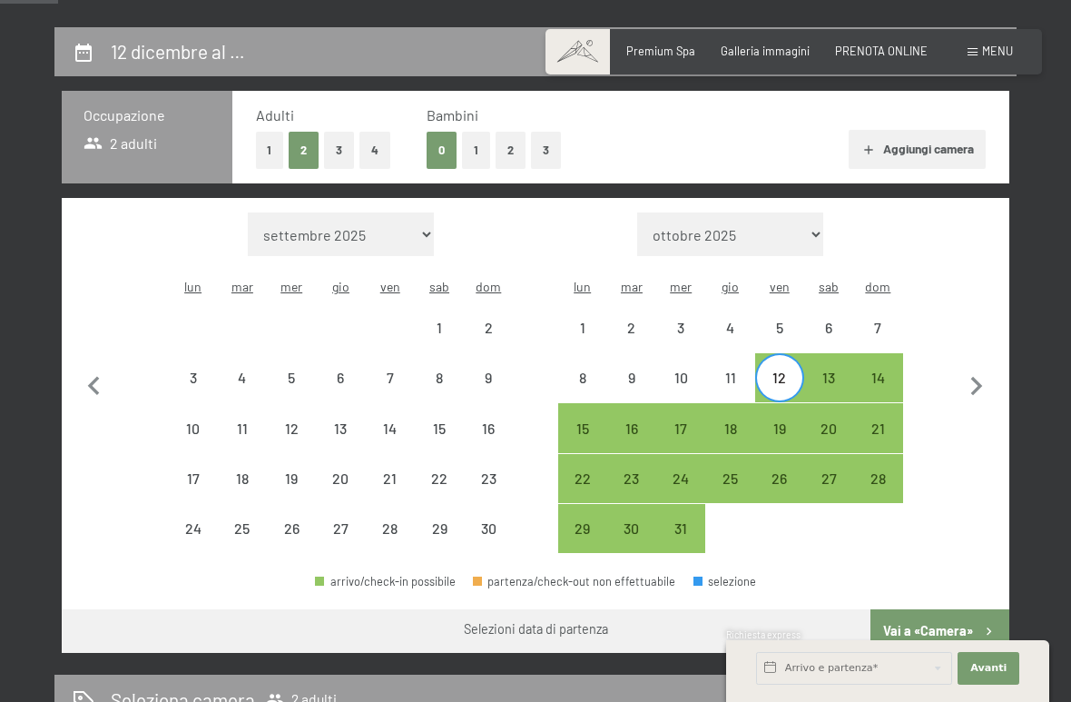
click at [879, 370] on div "14" at bounding box center [877, 392] width 45 height 45
select select "[DATE]"
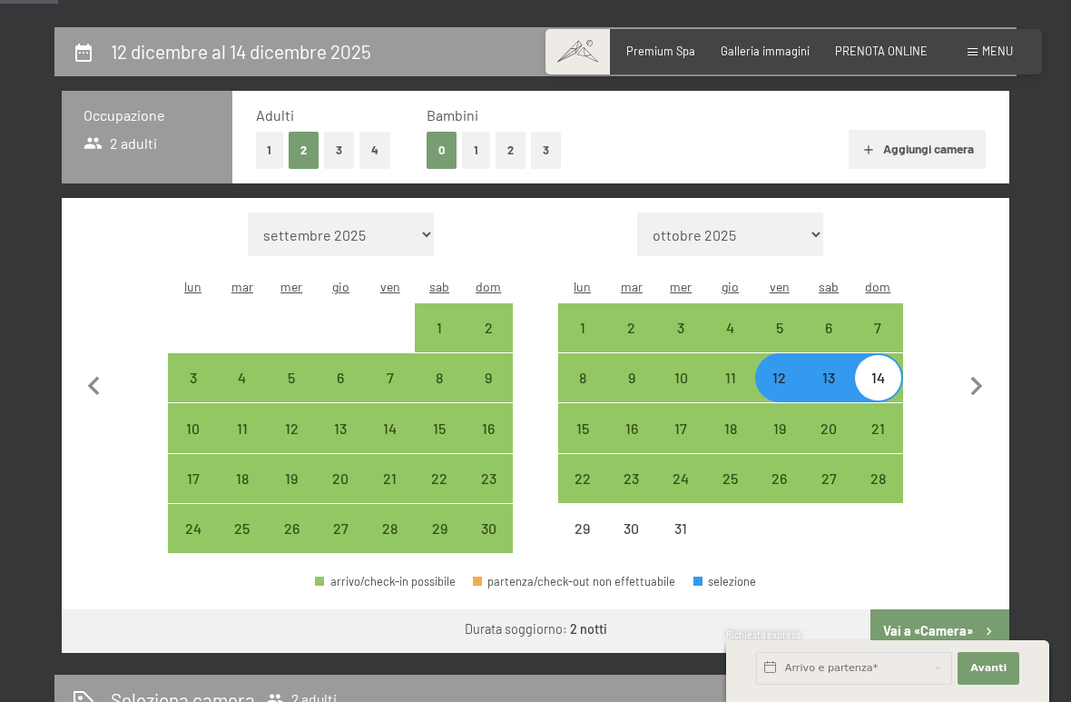
click at [939, 609] on button "Vai a «Camera»" at bounding box center [940, 631] width 139 height 44
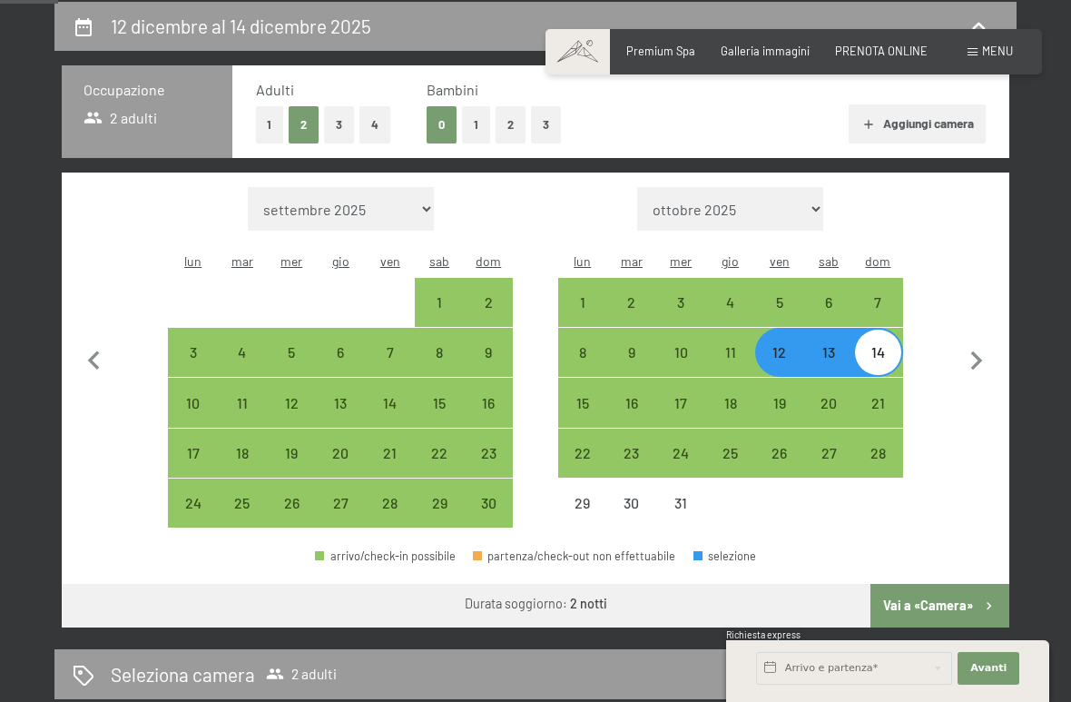
select select "[DATE]"
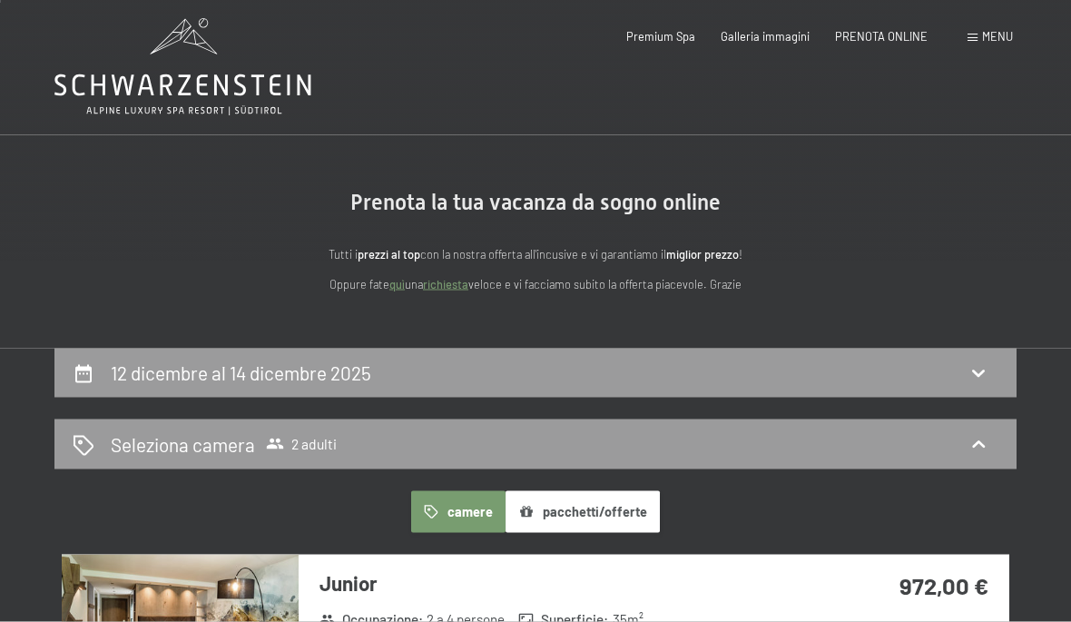
scroll to position [3, 0]
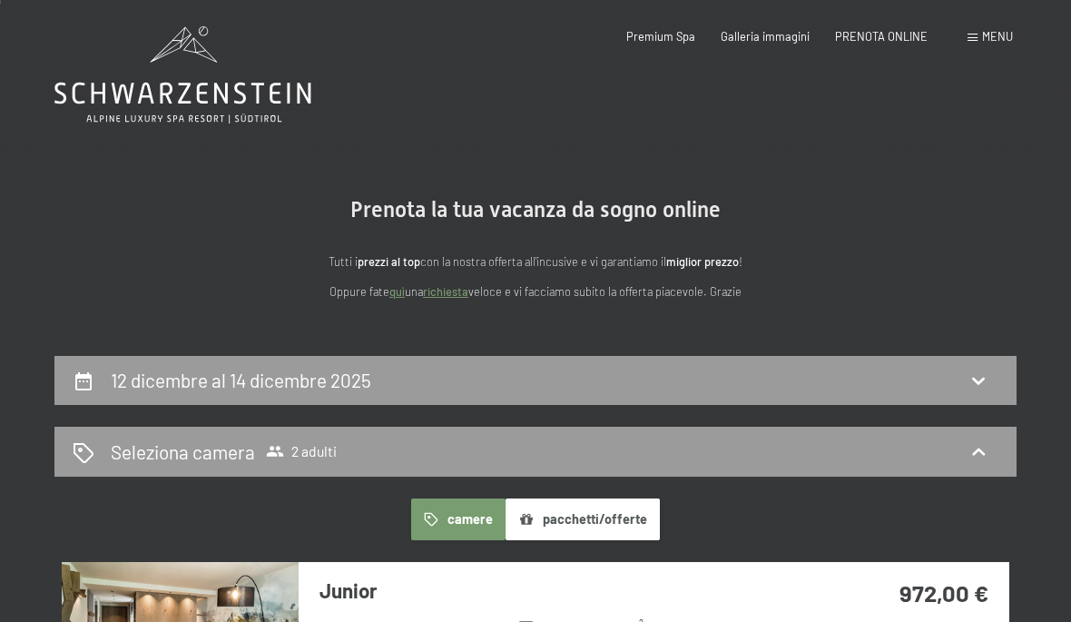
click at [41, 2] on div at bounding box center [535, 2] width 1071 height 4
